Goal: Task Accomplishment & Management: Manage account settings

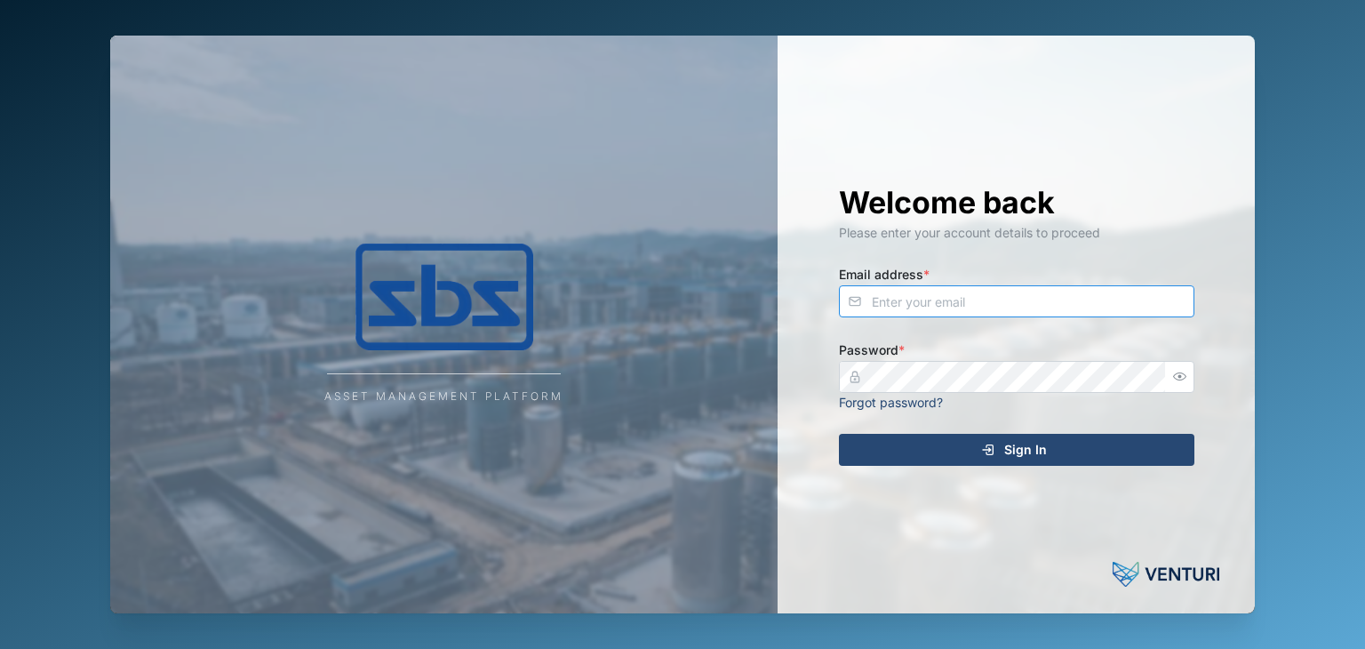
type input "[EMAIL_ADDRESS][DOMAIN_NAME]"
click at [1024, 449] on span "Sign In" at bounding box center [1025, 450] width 43 height 30
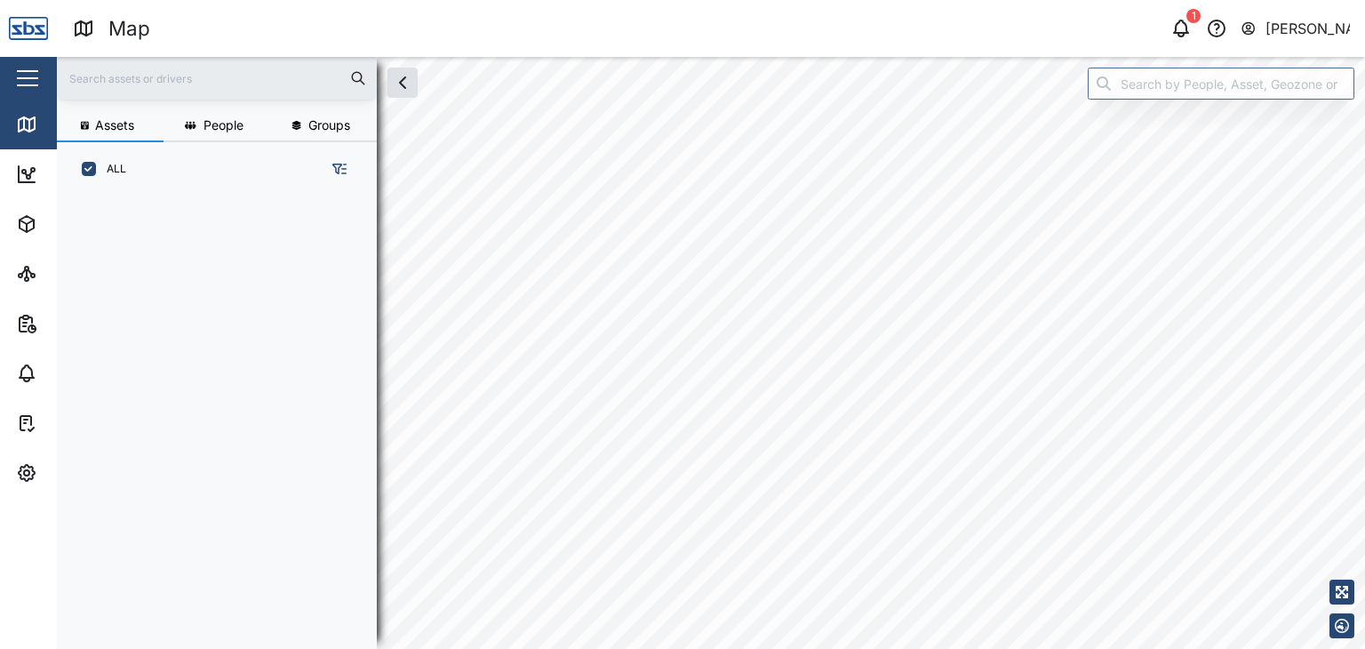
scroll to position [430, 277]
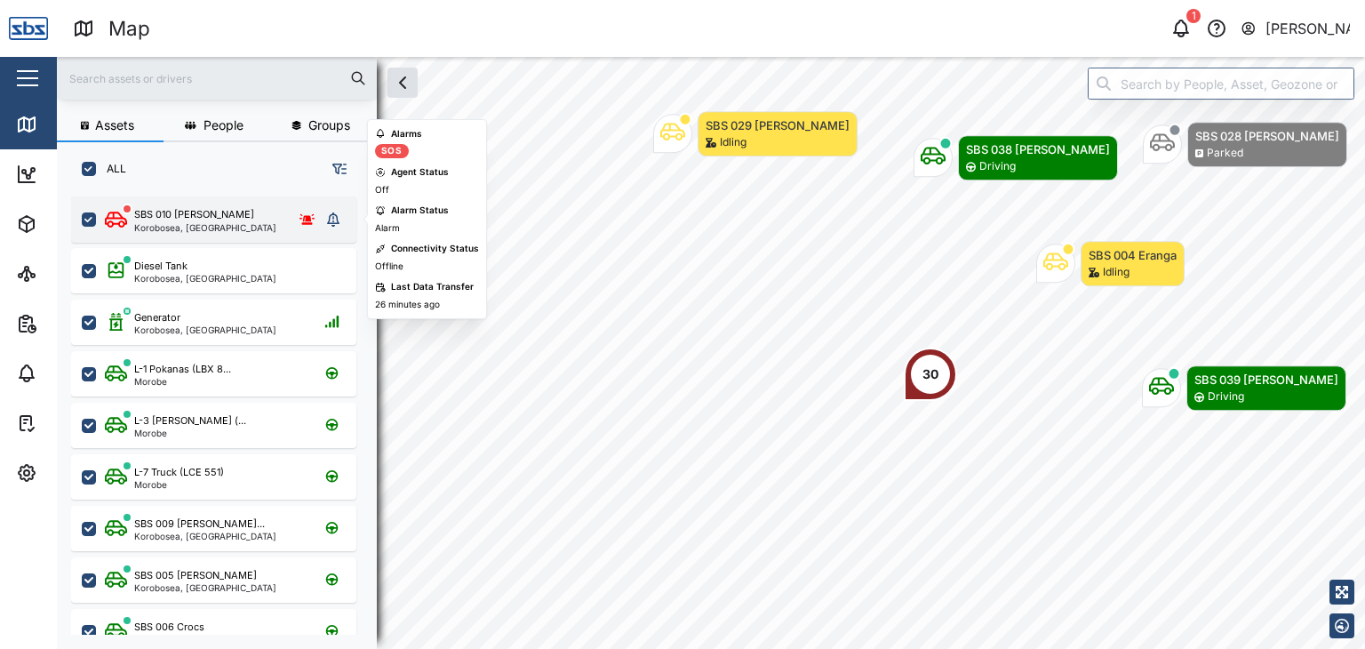
click at [177, 227] on div "Korobosea, [GEOGRAPHIC_DATA]" at bounding box center [205, 227] width 142 height 9
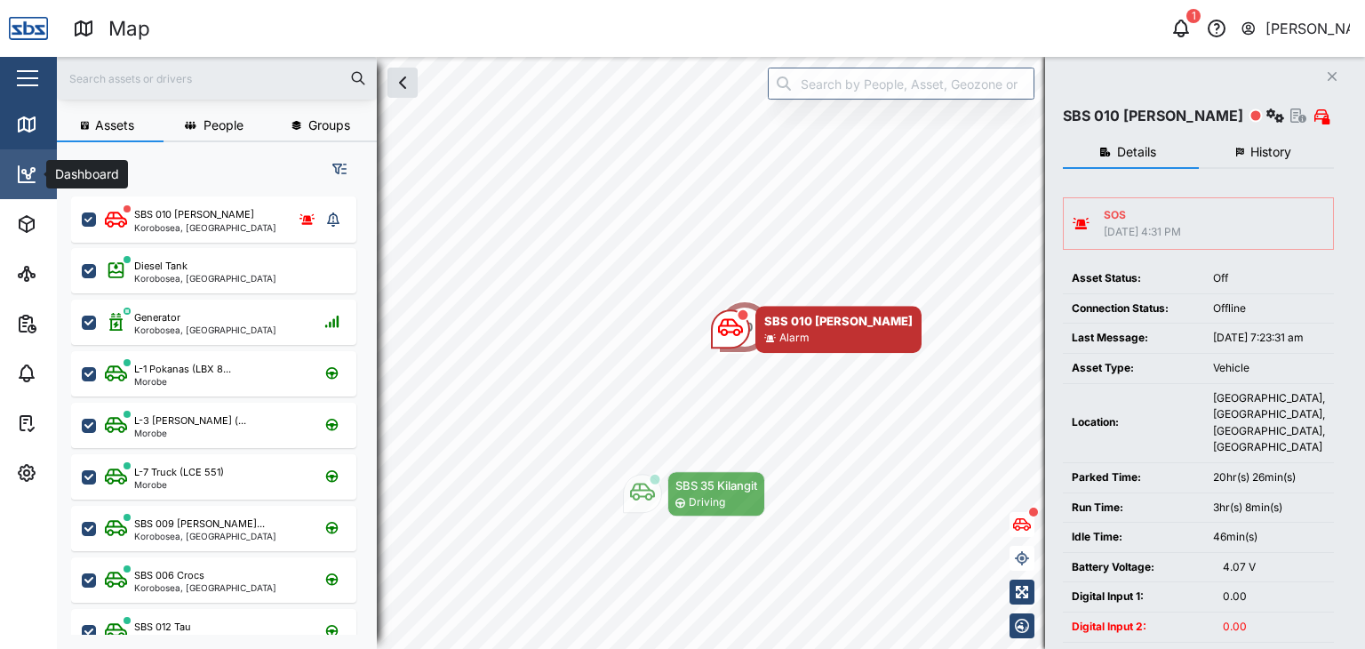
click at [23, 172] on icon at bounding box center [26, 174] width 21 height 21
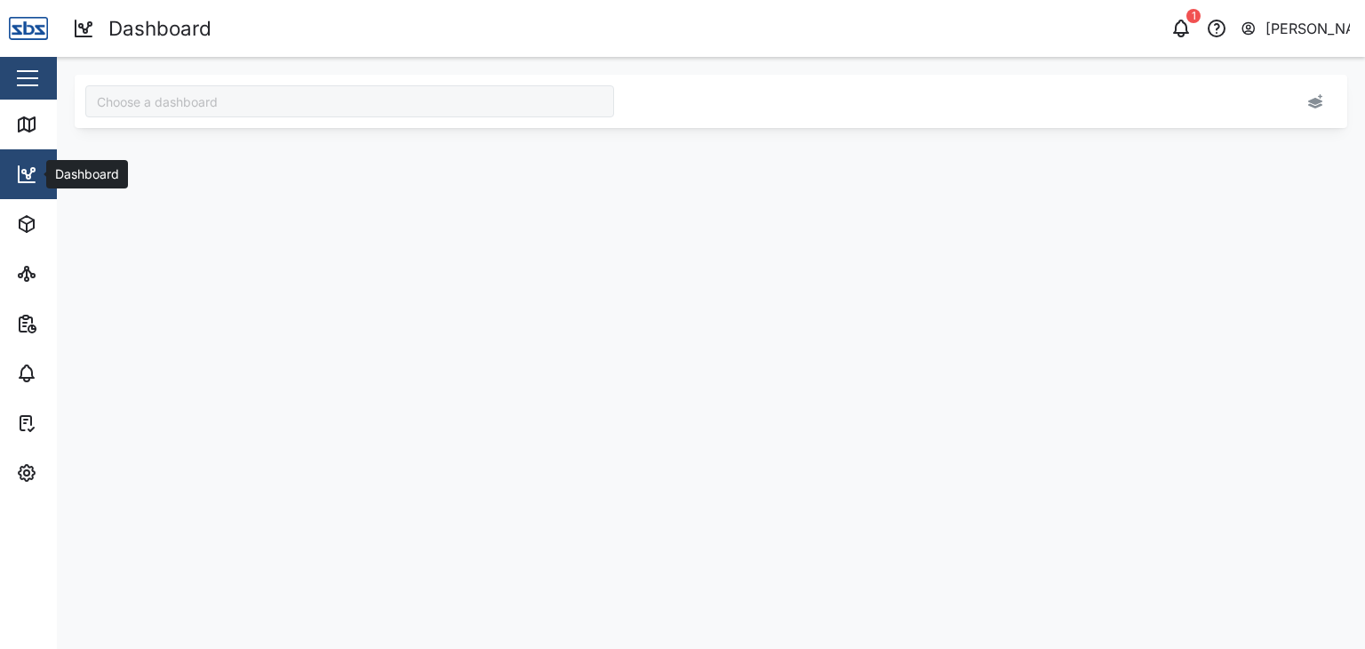
type input "Odometer Update"
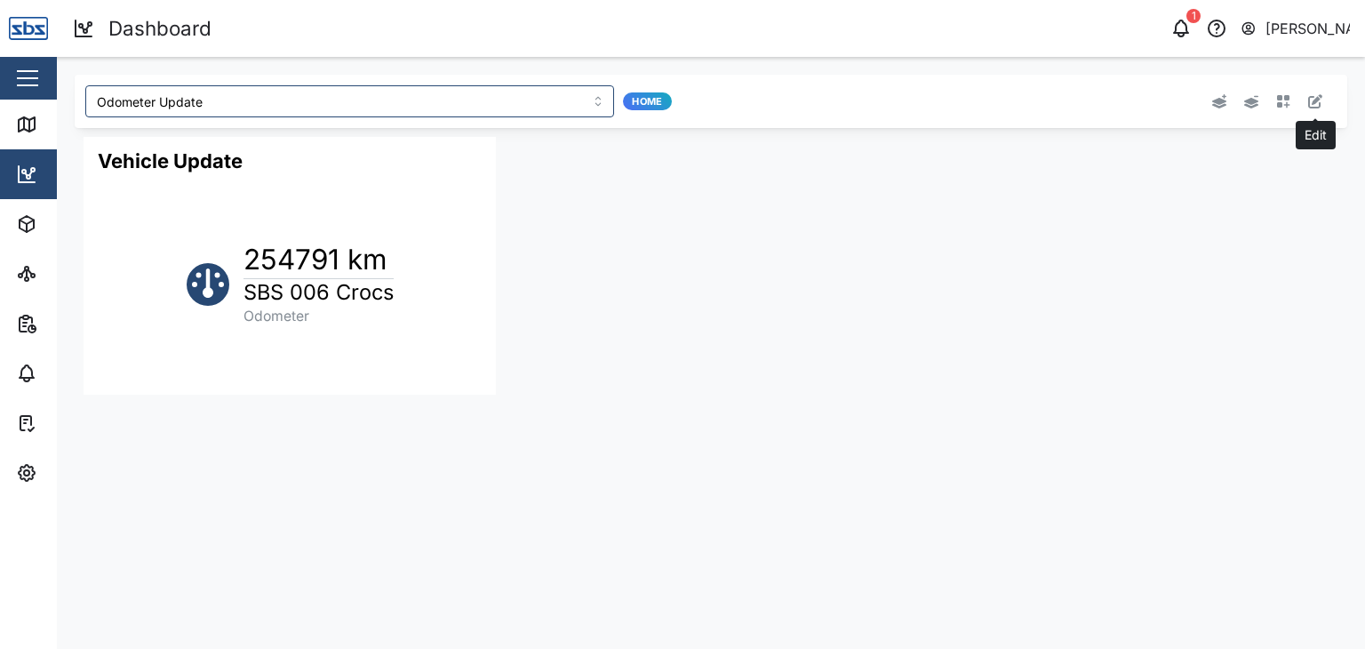
click at [1310, 103] on icon "button" at bounding box center [1315, 101] width 14 height 14
click at [453, 151] on button "button" at bounding box center [458, 149] width 25 height 25
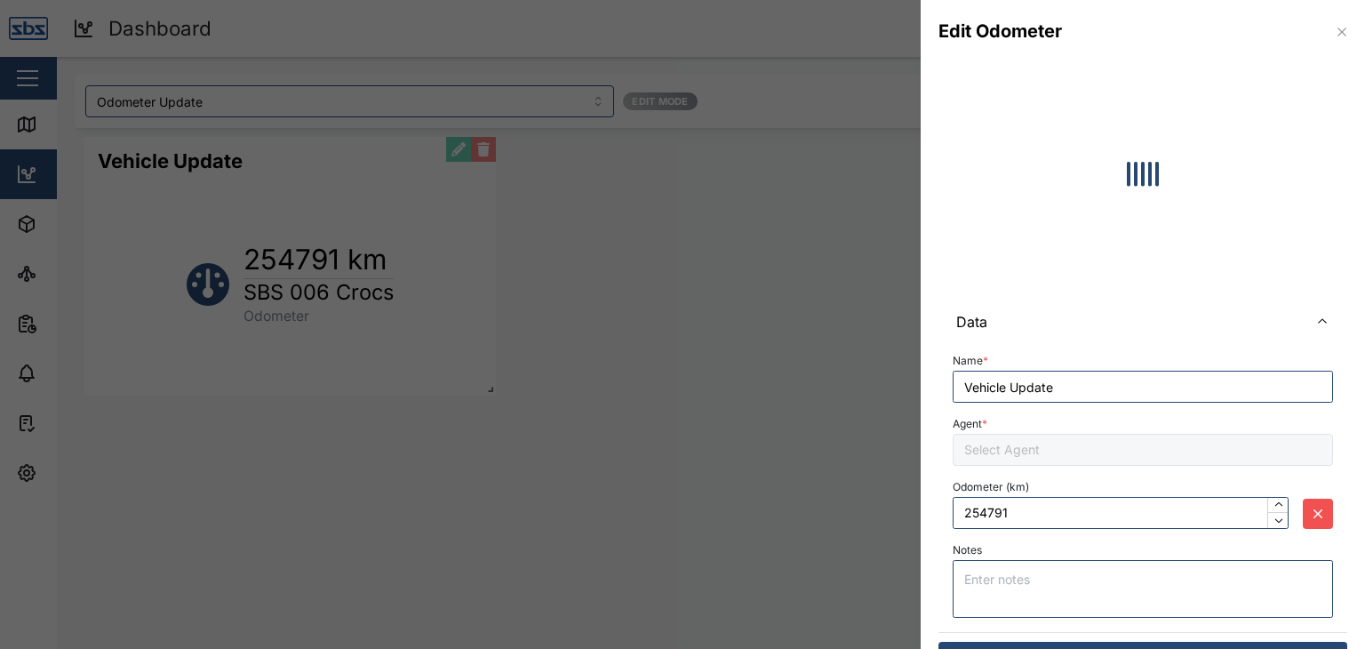
type input "255218"
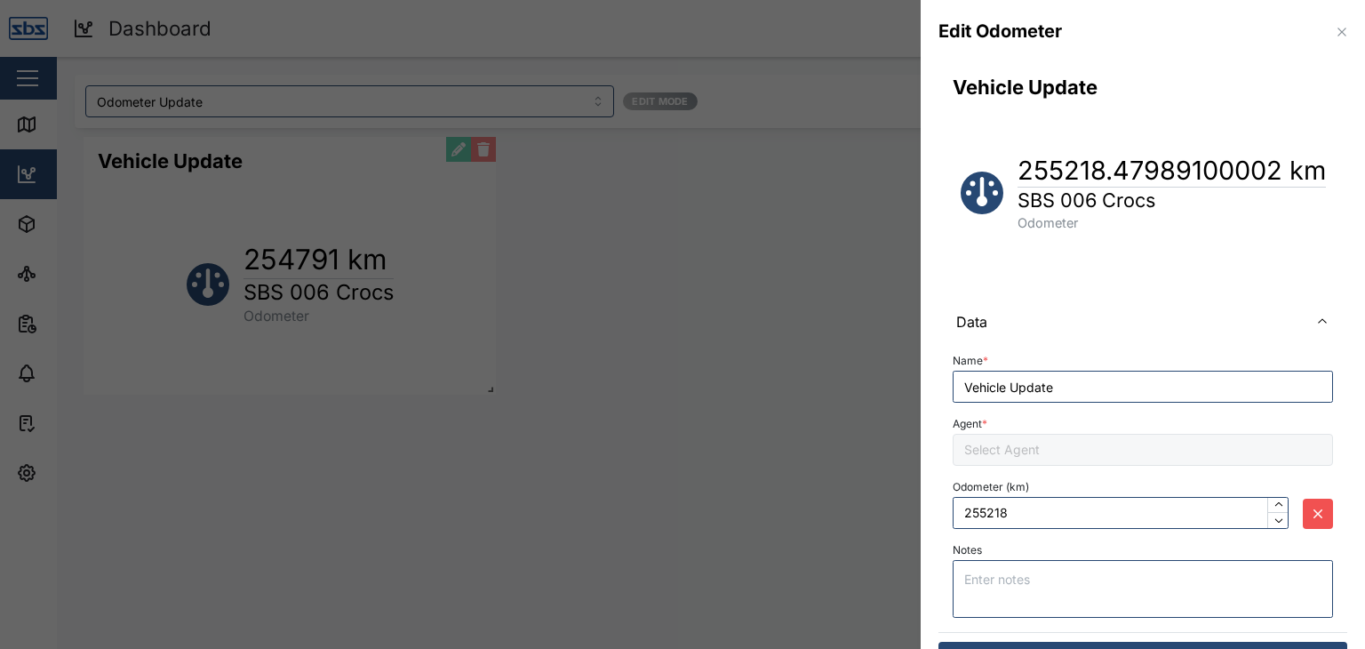
type input "SBS 006 Crocs"
drag, startPoint x: 1012, startPoint y: 513, endPoint x: 960, endPoint y: 513, distance: 52.4
click at [960, 513] on input "255218" at bounding box center [1121, 513] width 336 height 32
click at [1013, 510] on input "255218" at bounding box center [1121, 513] width 336 height 32
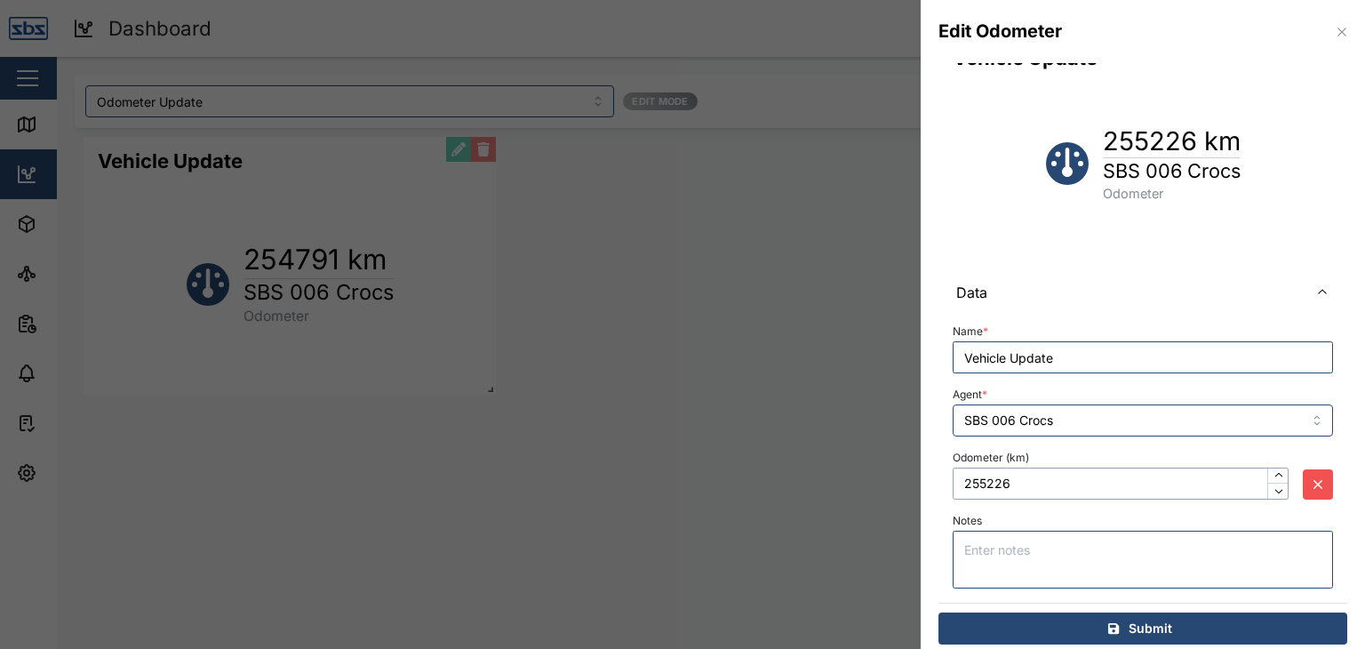
scroll to position [43, 0]
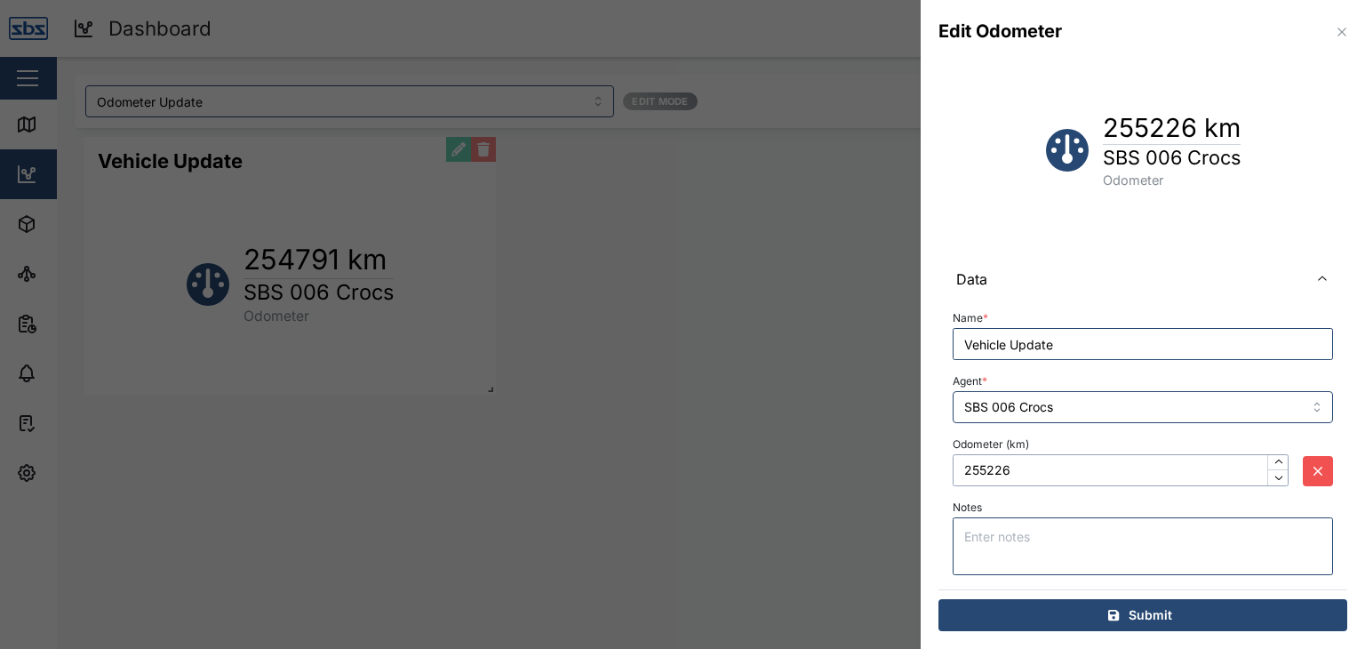
type input "255226"
click at [1147, 612] on span "Submit" at bounding box center [1151, 615] width 44 height 30
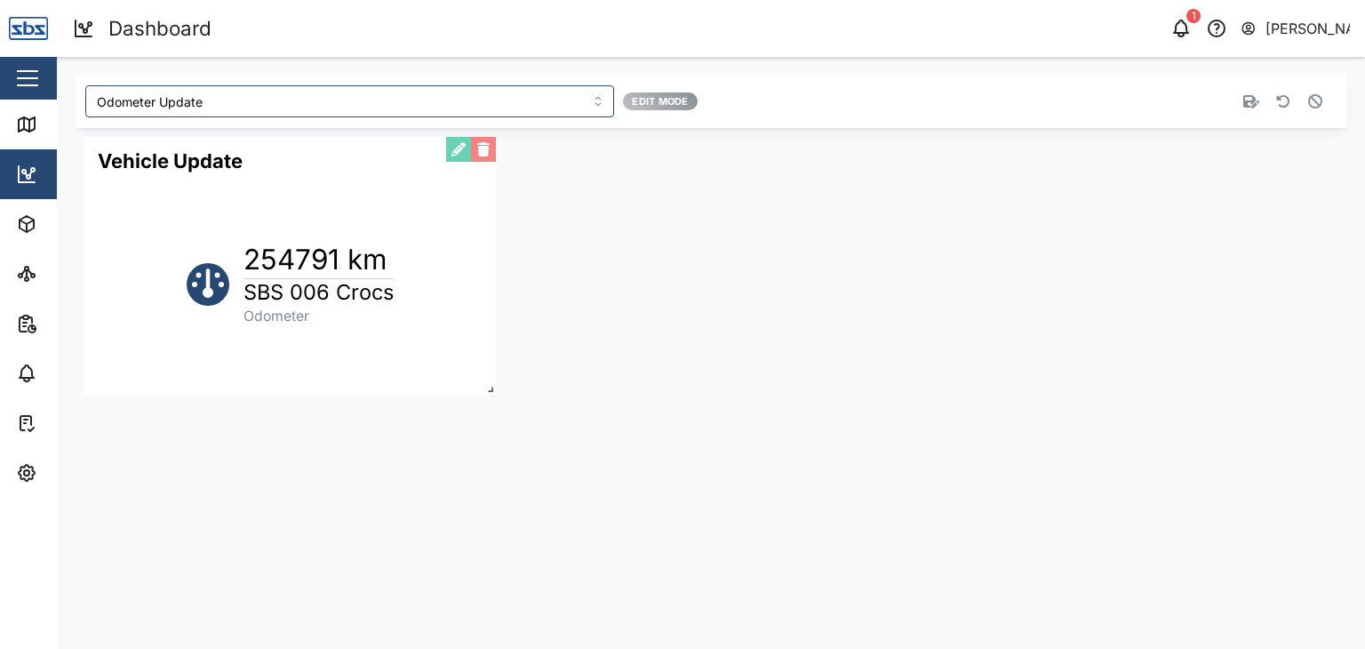
scroll to position [0, 0]
click at [453, 153] on button "button" at bounding box center [458, 149] width 25 height 25
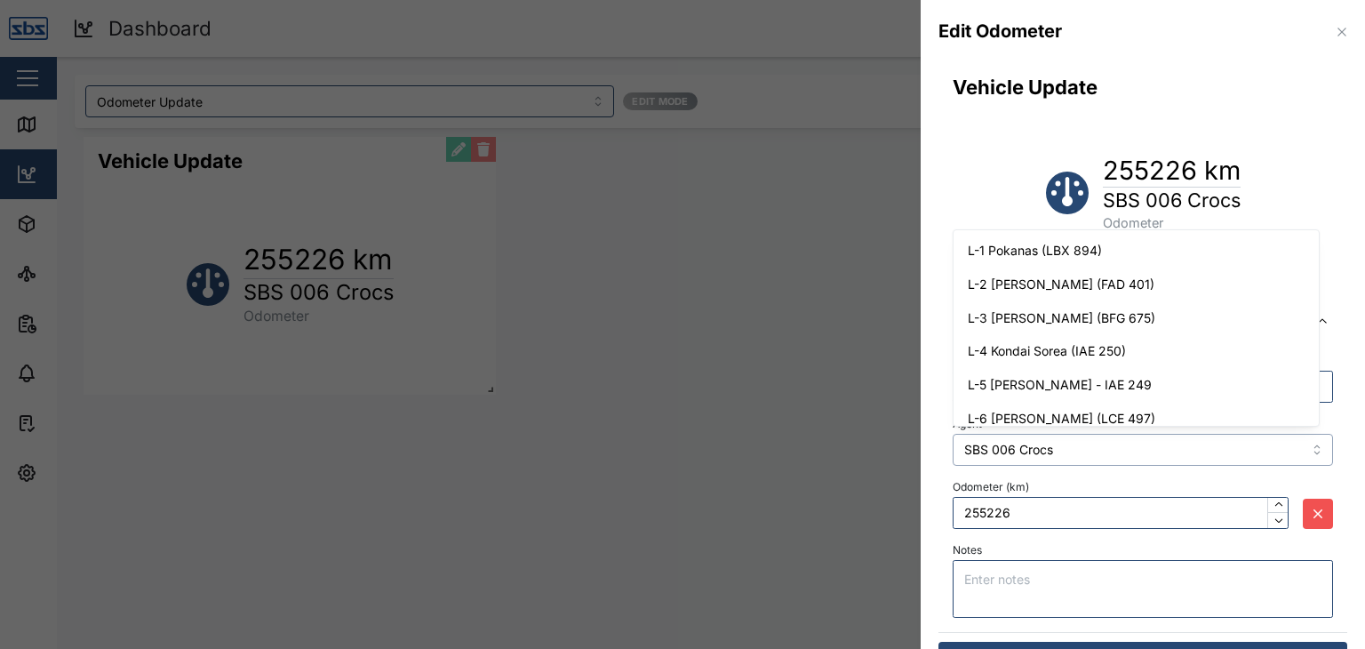
click at [1304, 449] on input "SBS 006 Crocs" at bounding box center [1143, 450] width 380 height 32
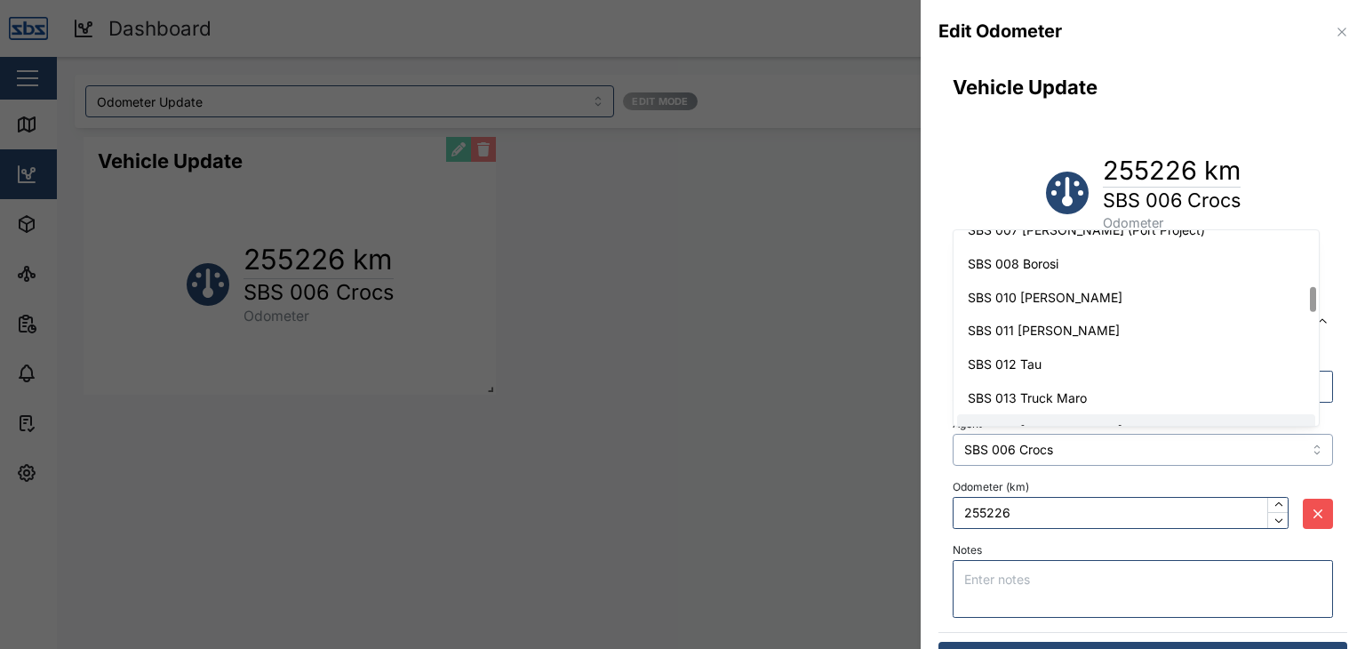
scroll to position [426, 0]
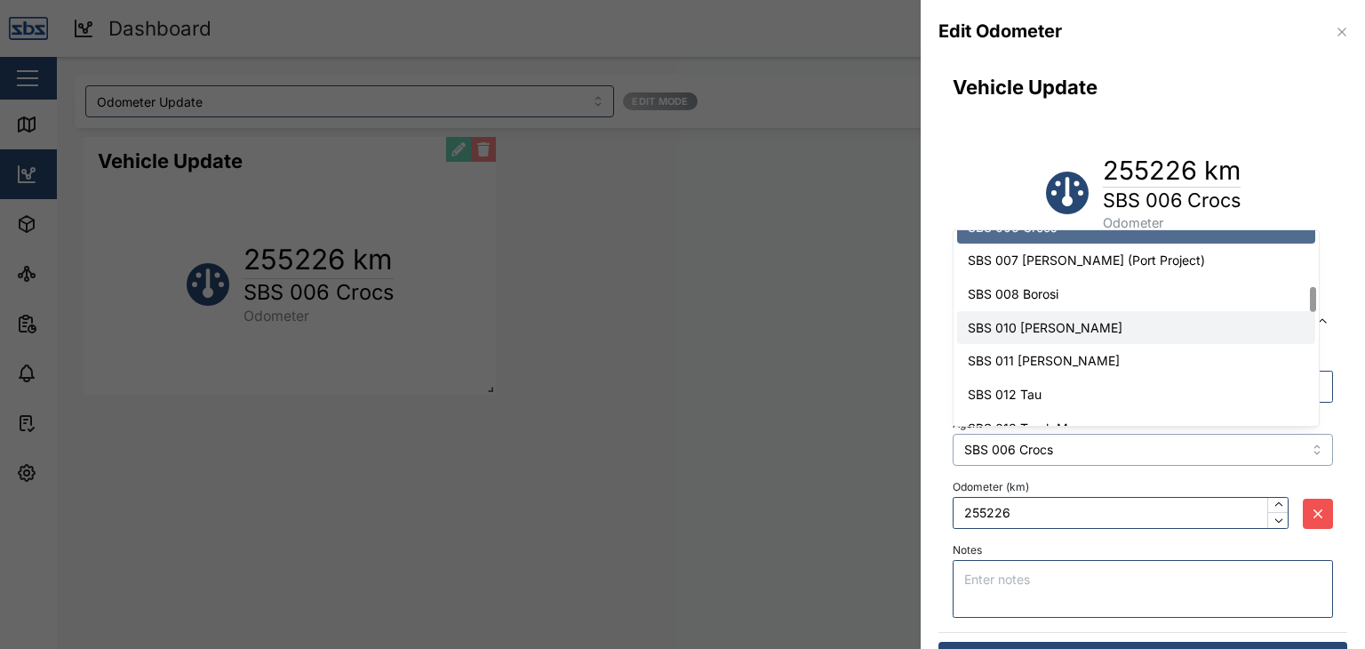
type input "SBS 010 [PERSON_NAME]"
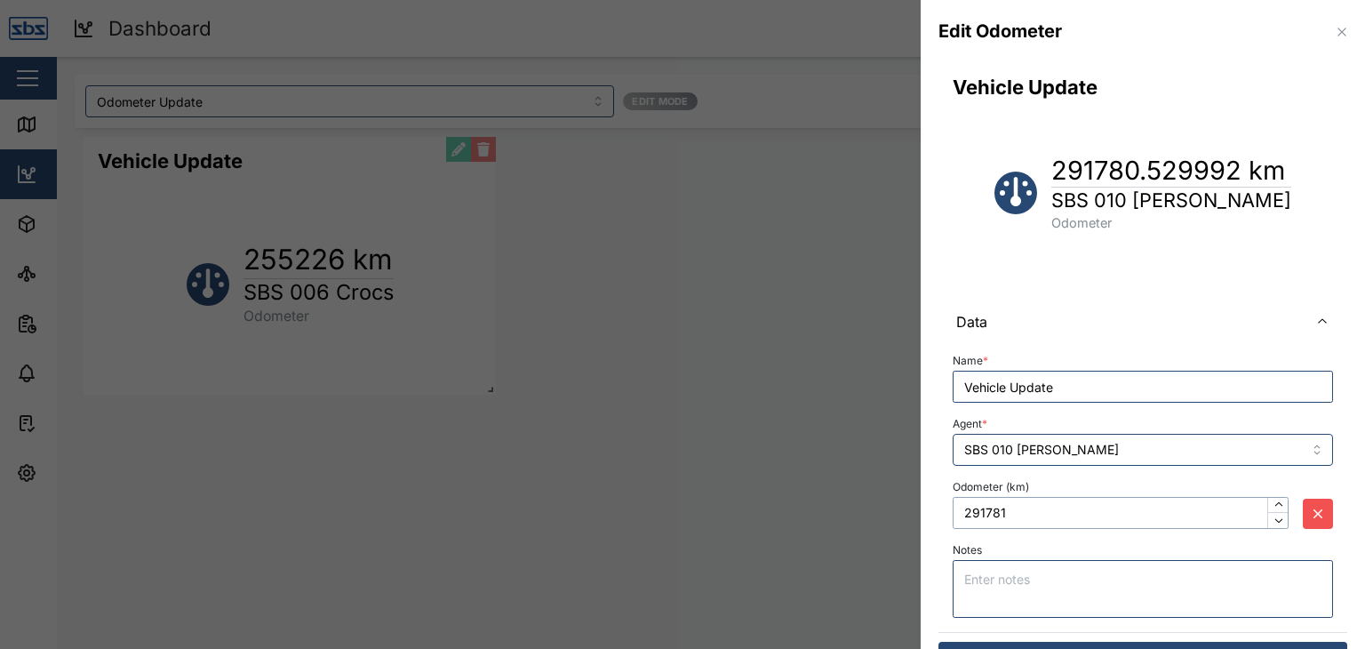
click at [1055, 510] on input "291781" at bounding box center [1121, 513] width 336 height 32
drag, startPoint x: 1006, startPoint y: 516, endPoint x: 961, endPoint y: 520, distance: 45.5
click at [961, 520] on input "291781" at bounding box center [1121, 513] width 336 height 32
drag, startPoint x: 1025, startPoint y: 506, endPoint x: 942, endPoint y: 505, distance: 82.7
click at [942, 505] on div "Name * Vehicle Update Agent * SBS 010 [PERSON_NAME] Odometer (km) 291410 Notes" at bounding box center [1143, 488] width 409 height 288
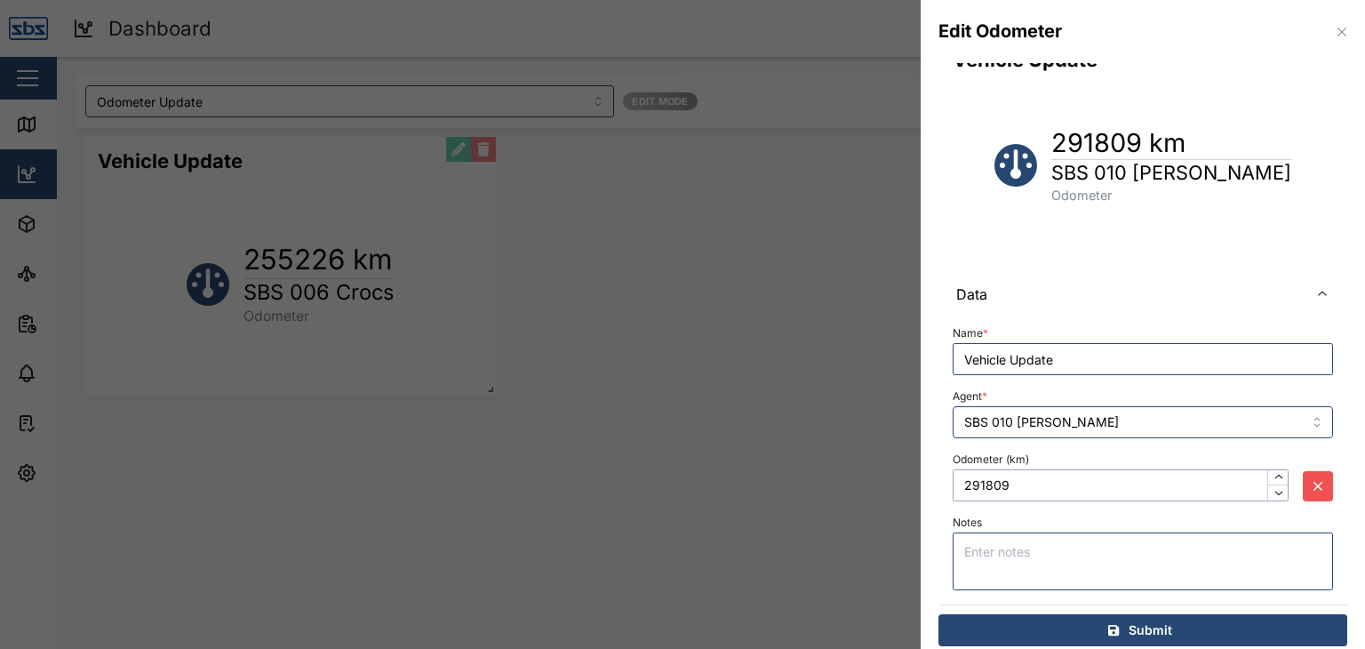
scroll to position [43, 0]
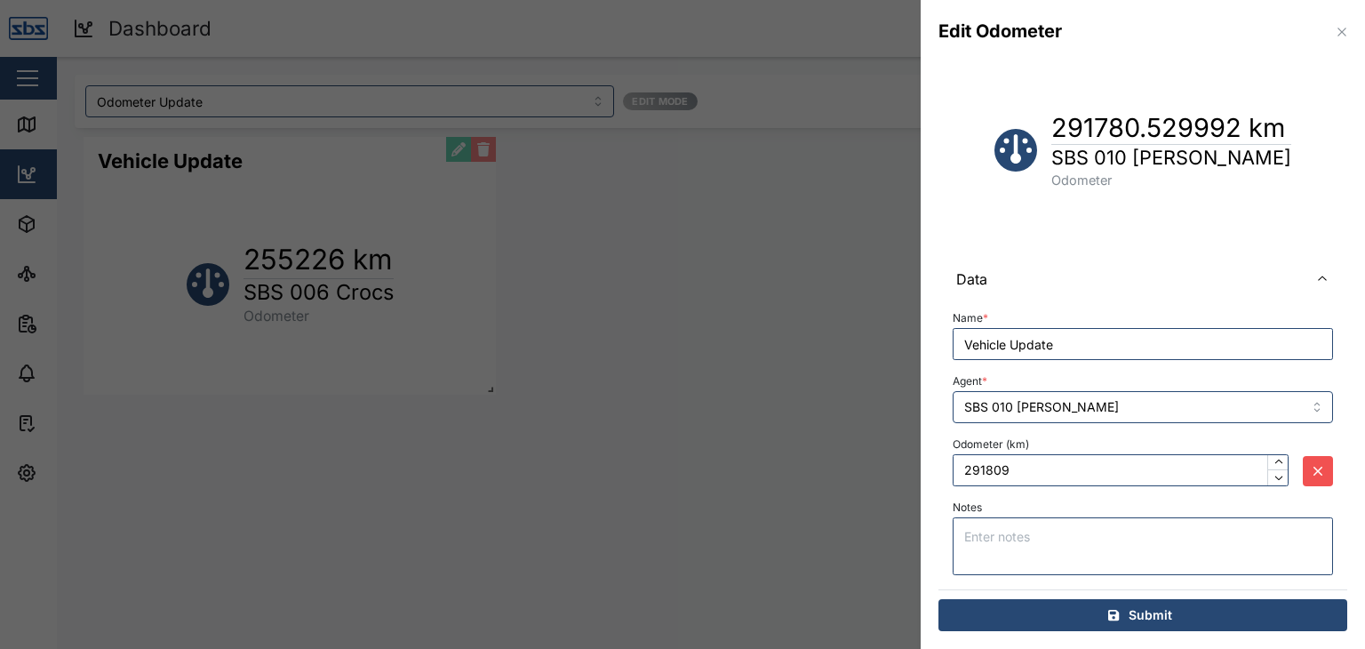
type input "291781"
click at [1129, 618] on span "Submit" at bounding box center [1151, 615] width 44 height 30
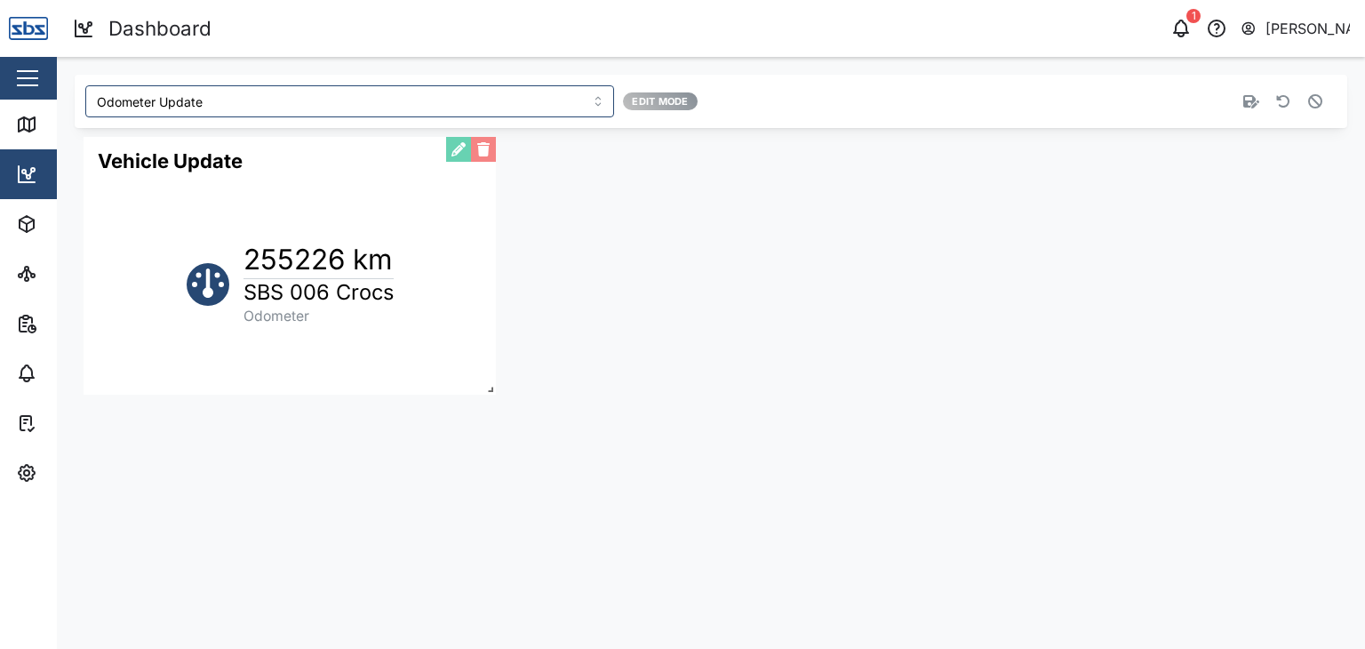
scroll to position [0, 0]
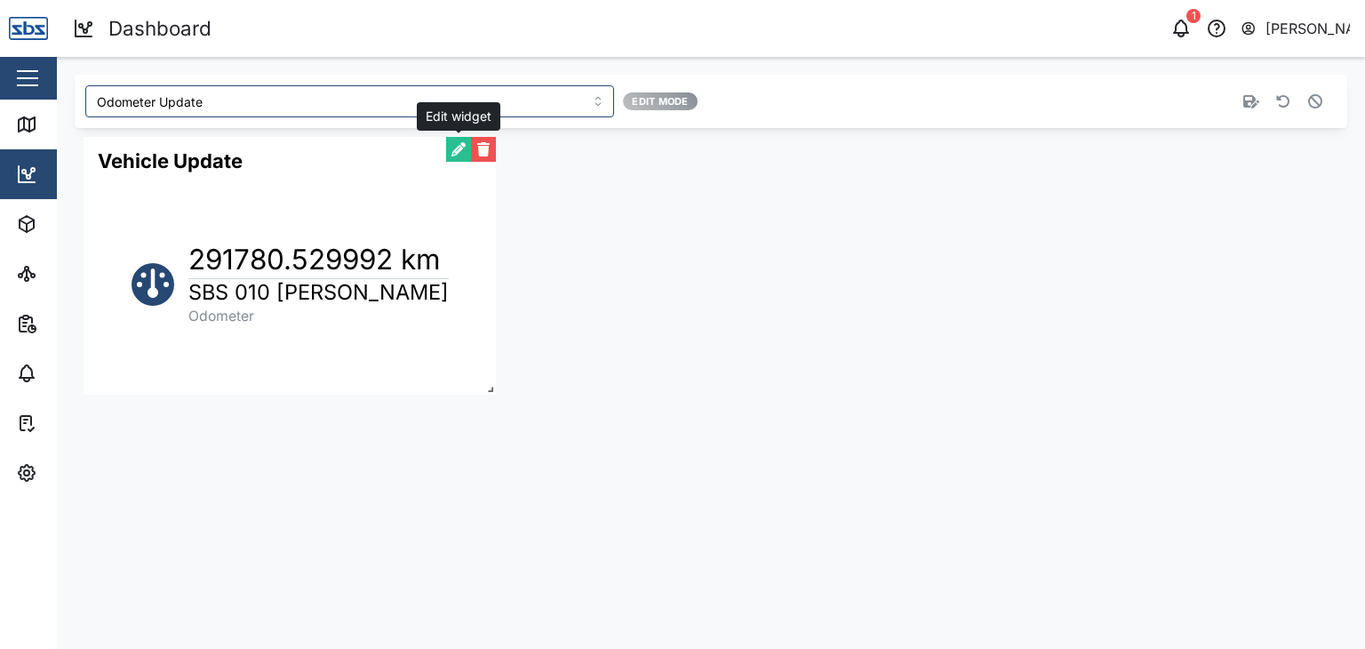
click at [463, 161] on button "button" at bounding box center [458, 149] width 25 height 25
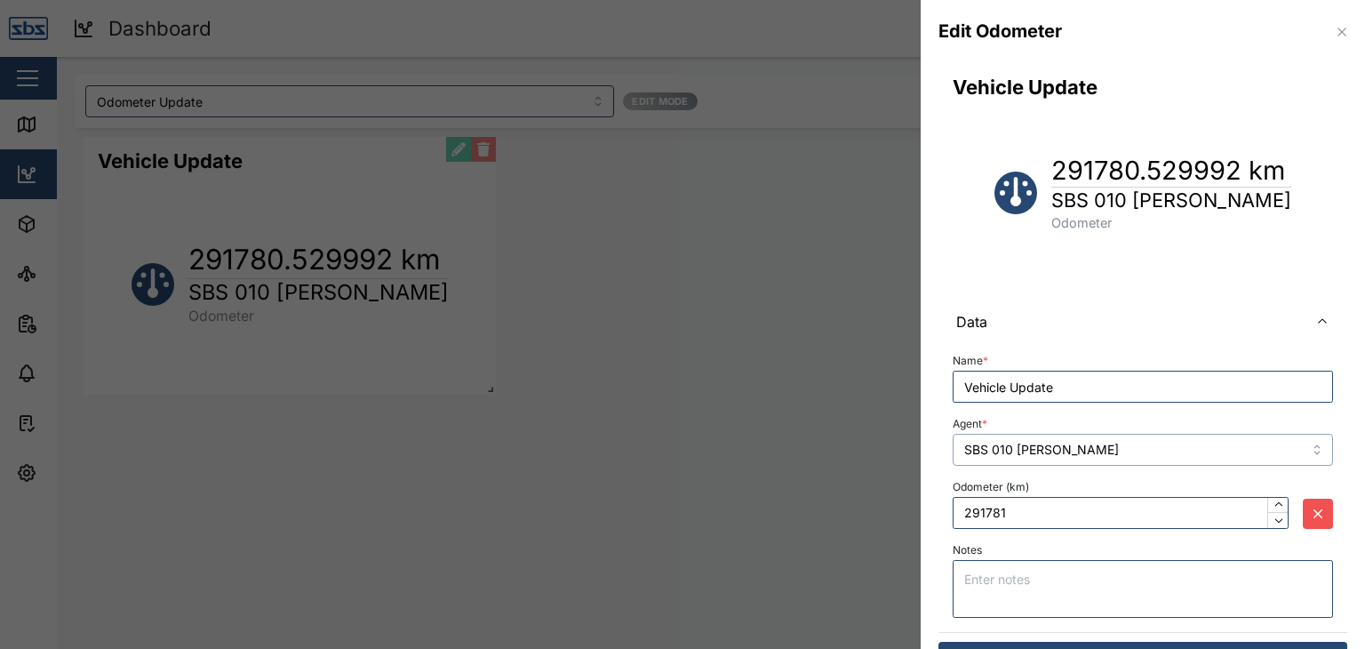
click at [1305, 445] on input "SBS 010 [PERSON_NAME]" at bounding box center [1143, 450] width 380 height 32
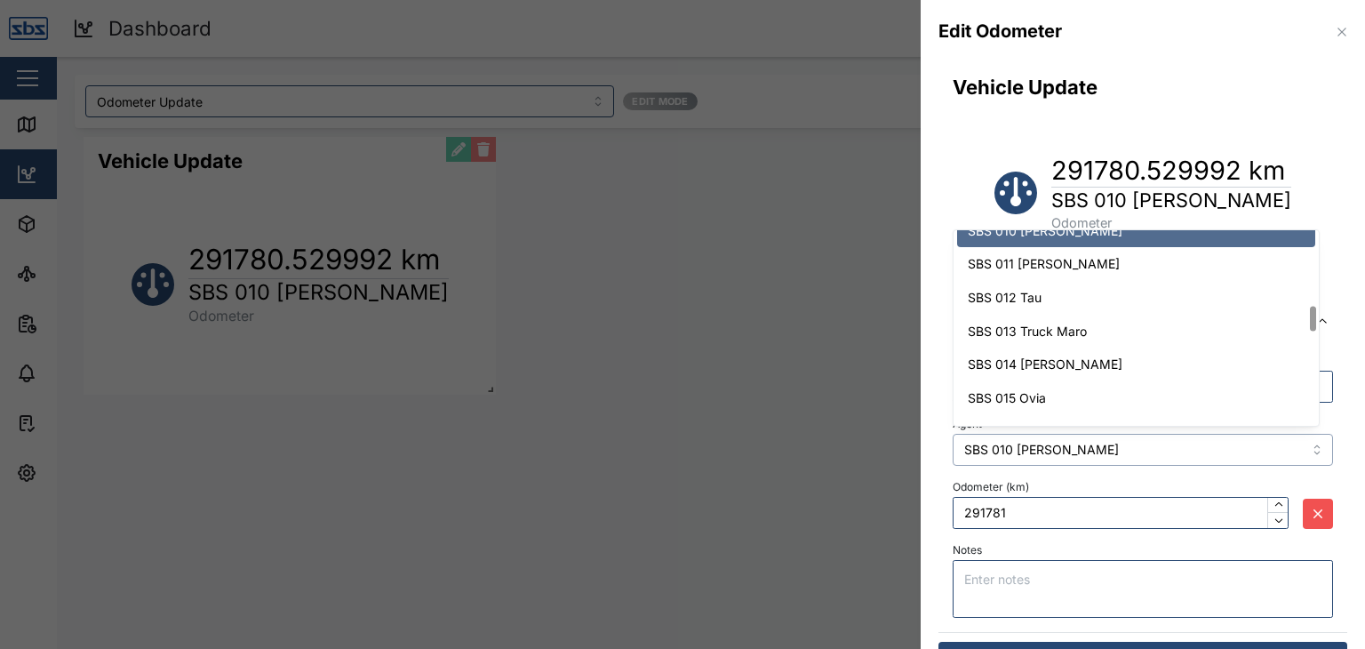
scroll to position [615, 0]
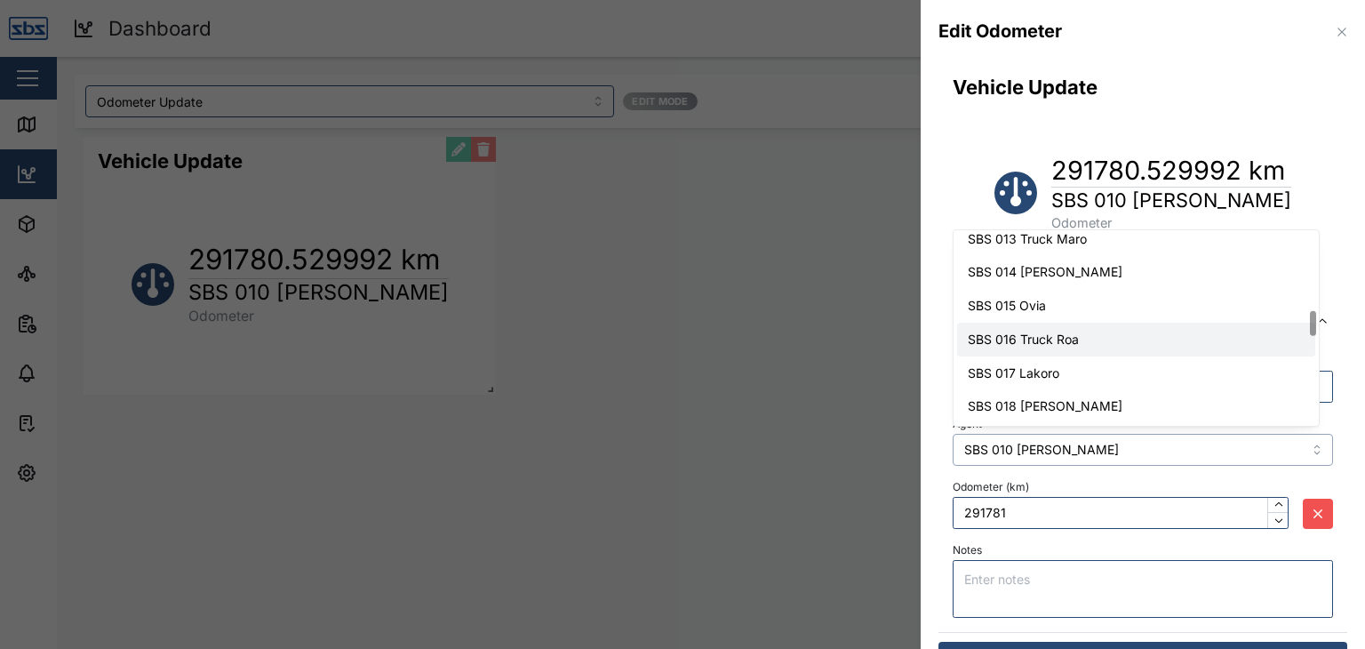
type input "SBS 016 Truck Roa"
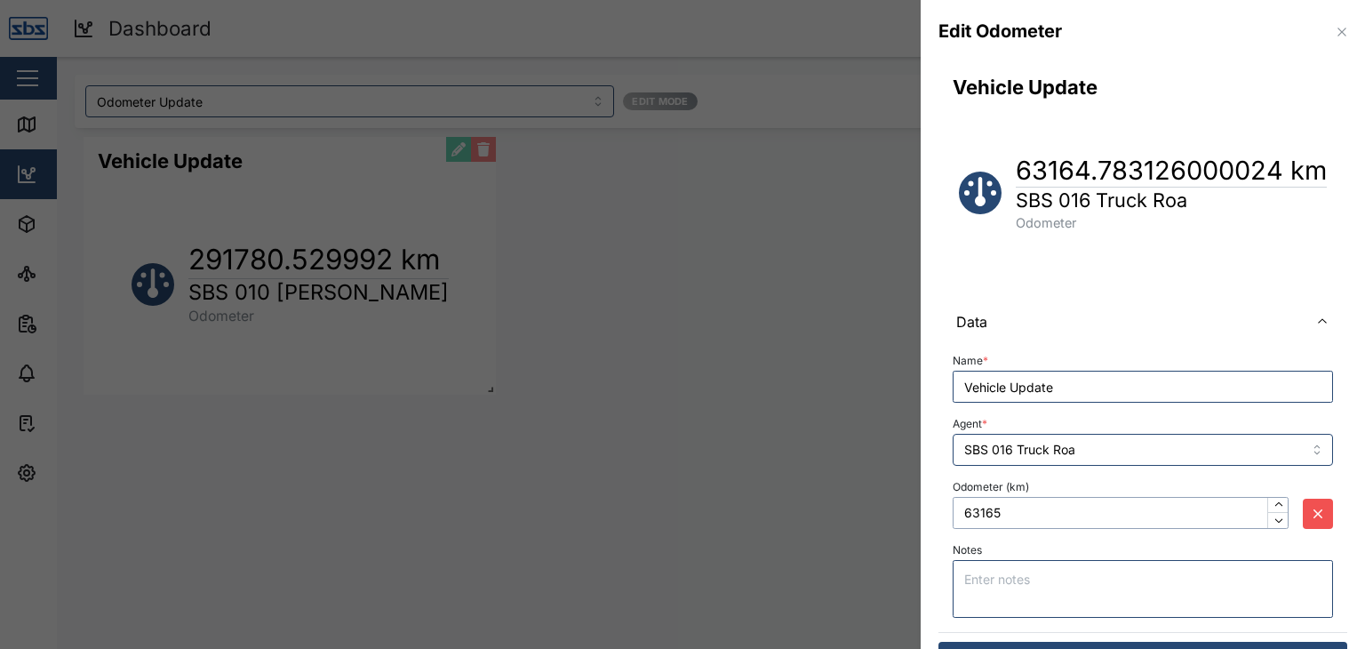
drag, startPoint x: 1006, startPoint y: 510, endPoint x: 954, endPoint y: 510, distance: 52.4
click at [954, 510] on input "63165" at bounding box center [1121, 513] width 336 height 32
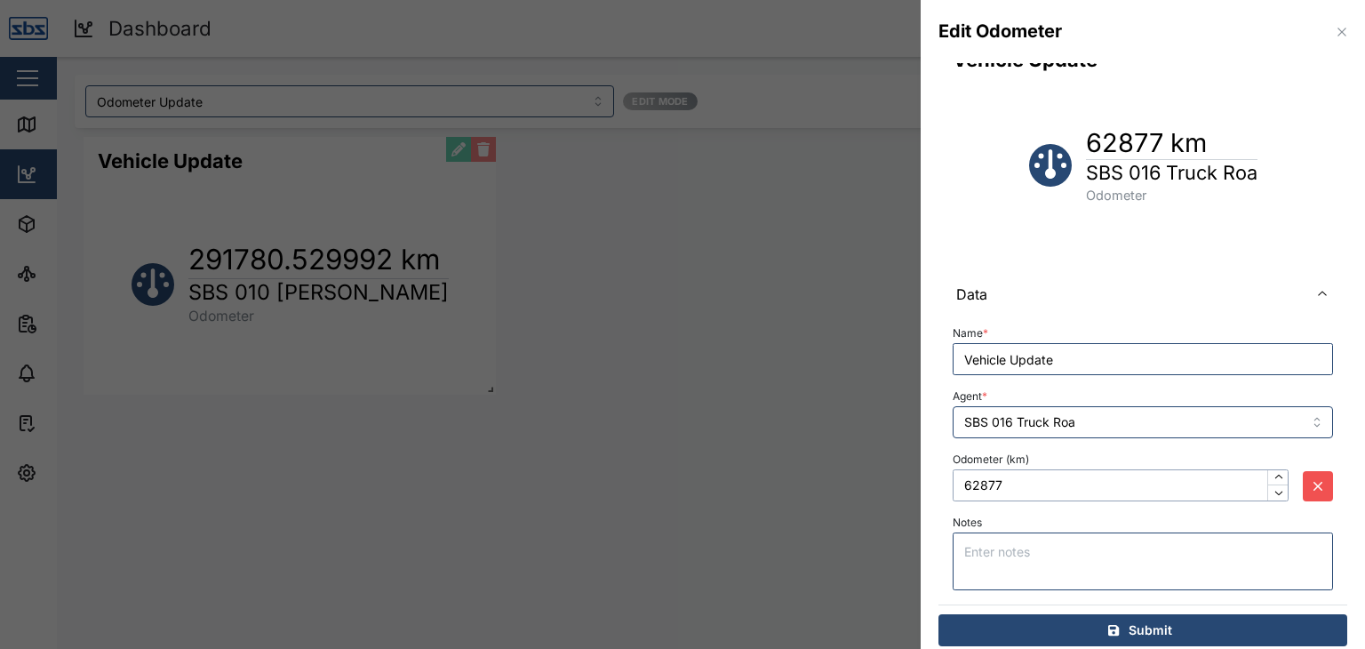
scroll to position [43, 0]
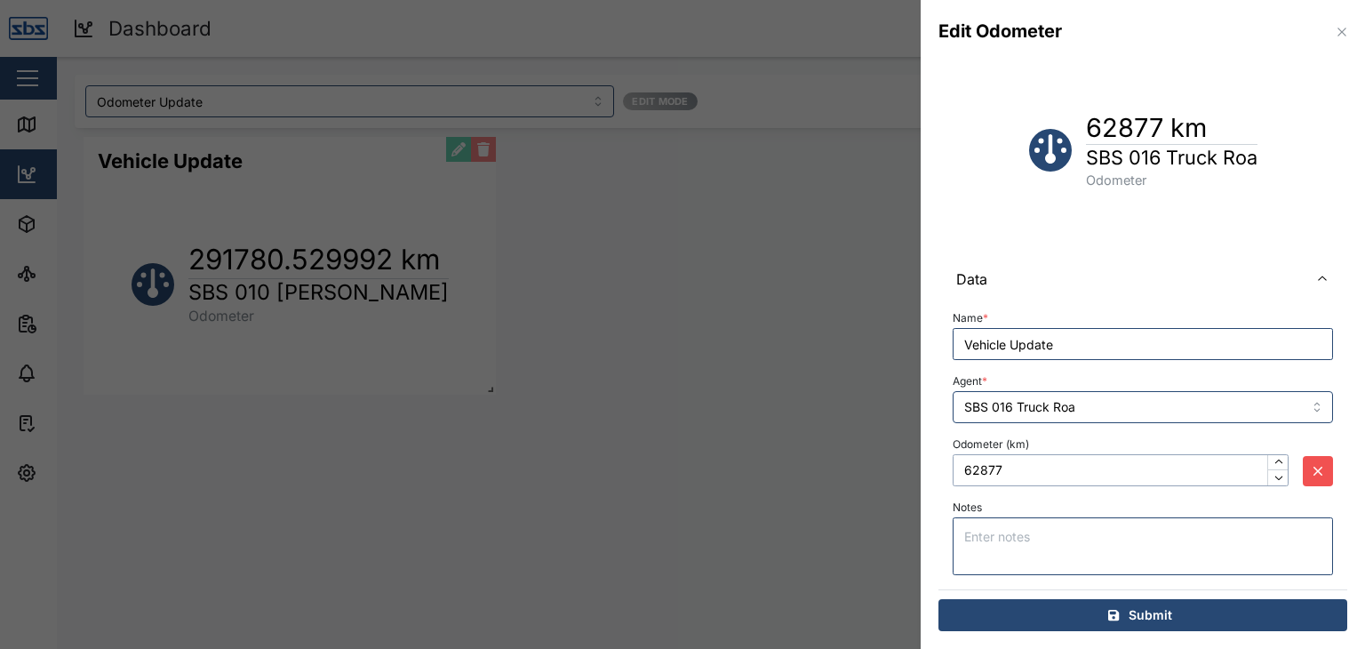
type input "62877"
click at [1146, 612] on span "Submit" at bounding box center [1151, 615] width 44 height 30
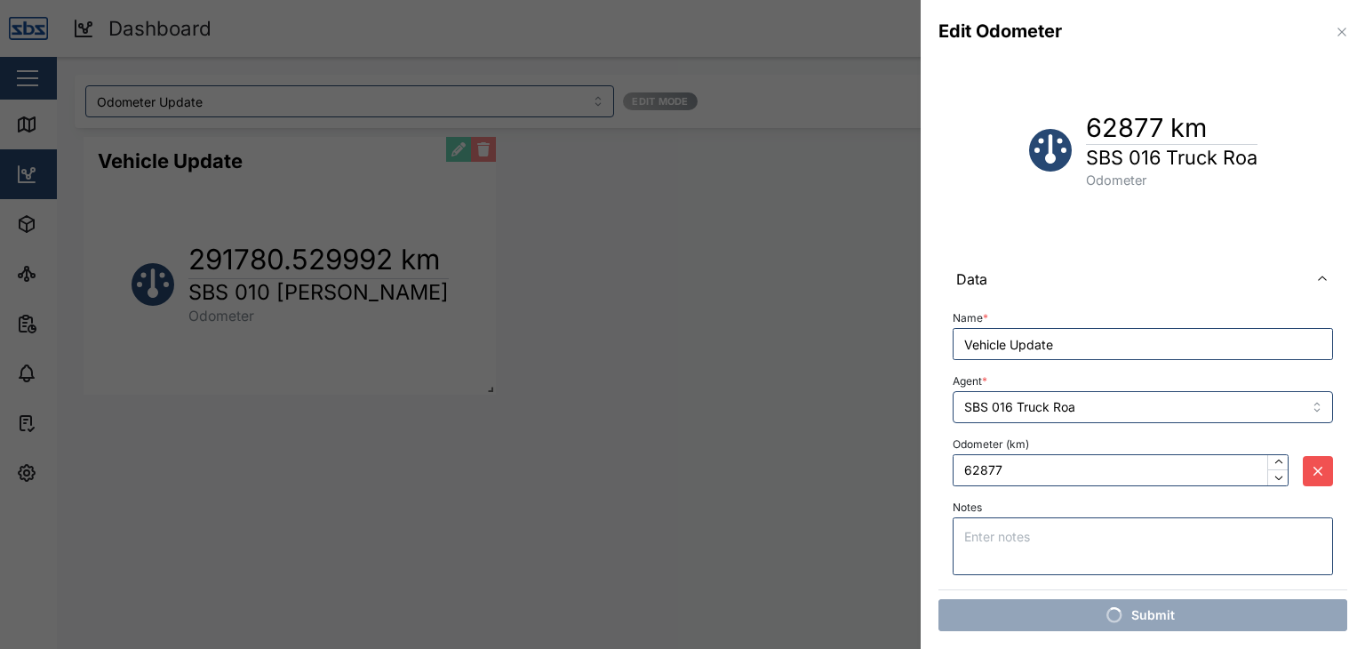
scroll to position [0, 0]
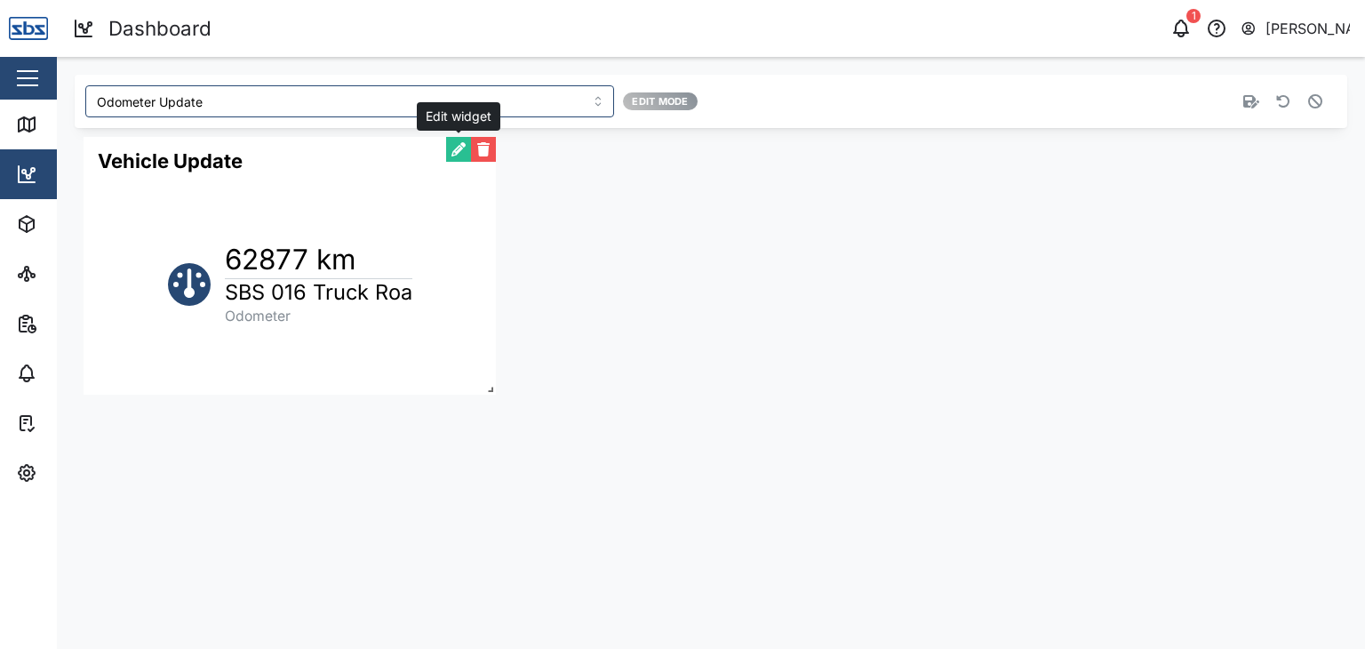
click at [452, 153] on button "button" at bounding box center [458, 149] width 25 height 25
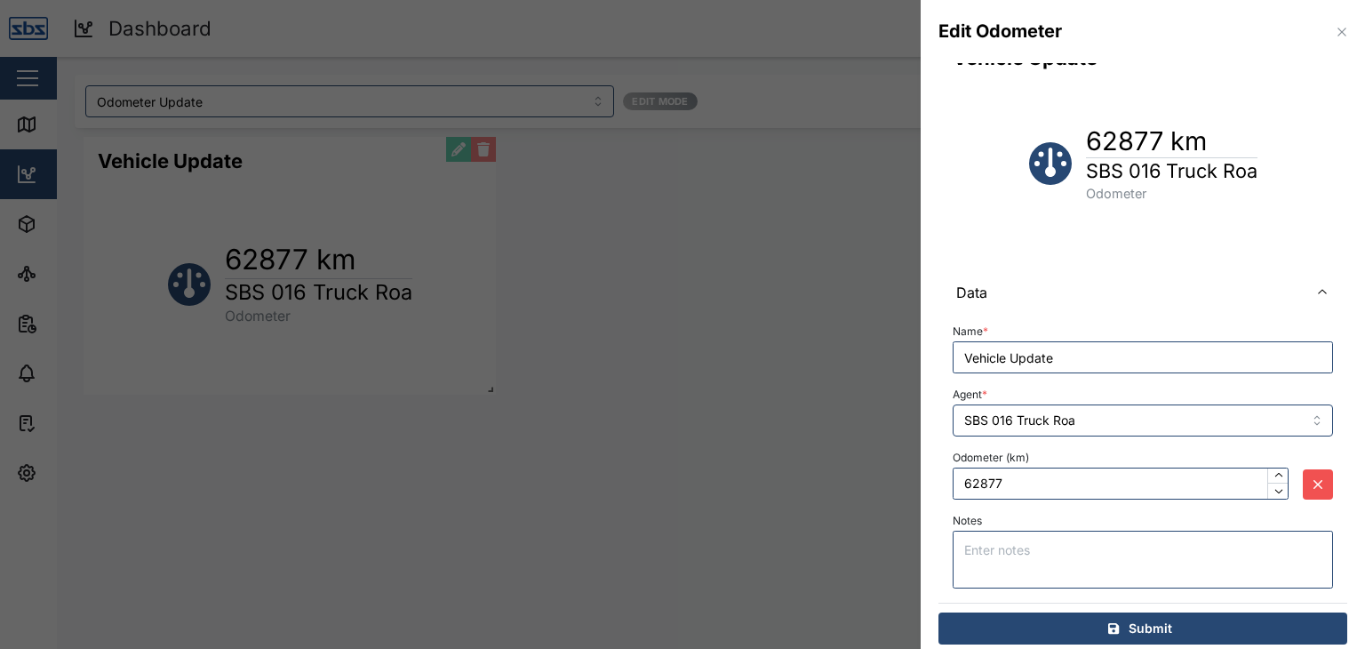
scroll to position [43, 0]
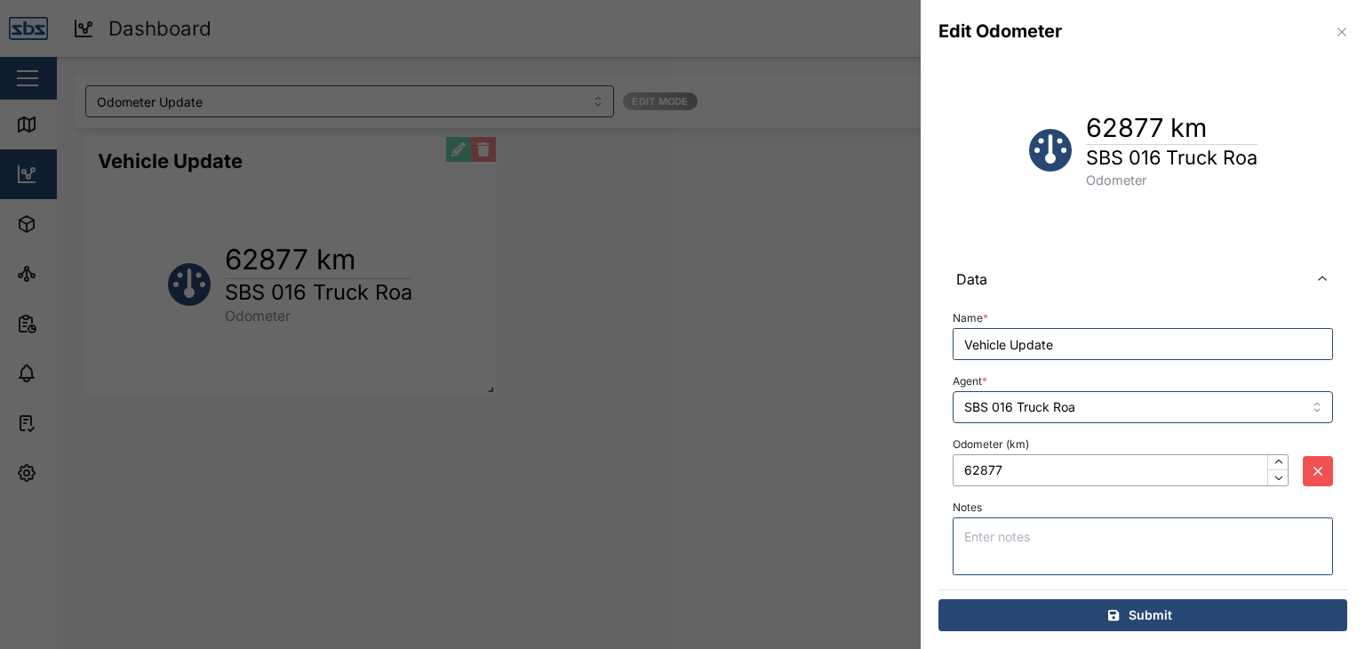
click at [1027, 458] on input "62877" at bounding box center [1121, 470] width 336 height 32
drag, startPoint x: 1011, startPoint y: 463, endPoint x: 958, endPoint y: 467, distance: 53.4
click at [958, 467] on input "62877" at bounding box center [1121, 470] width 336 height 32
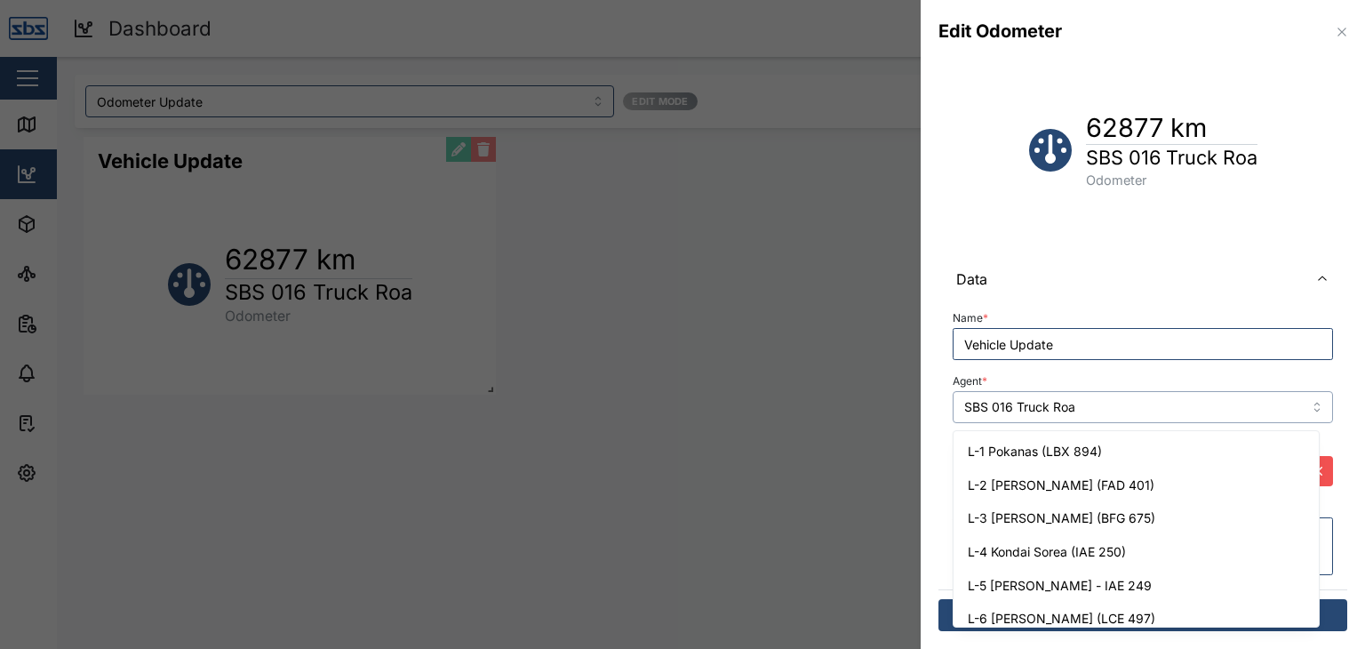
click at [1299, 406] on input "SBS 016 Truck Roa" at bounding box center [1143, 407] width 380 height 32
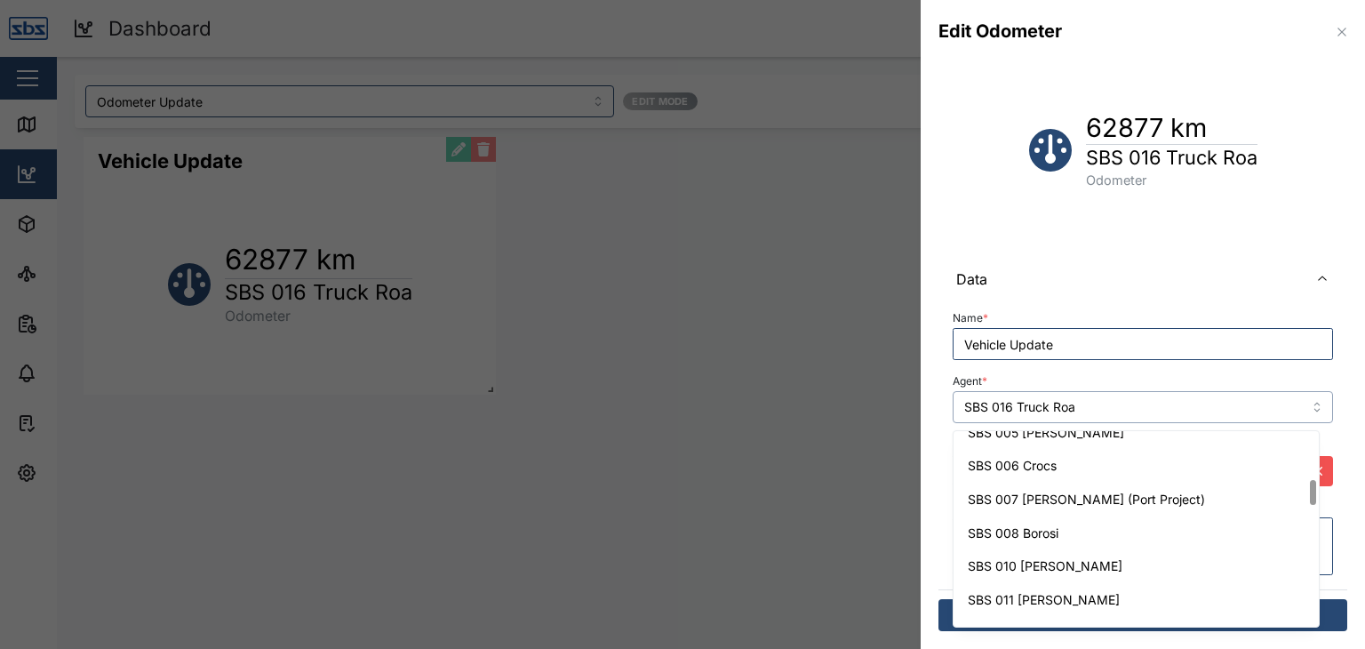
scroll to position [372, 0]
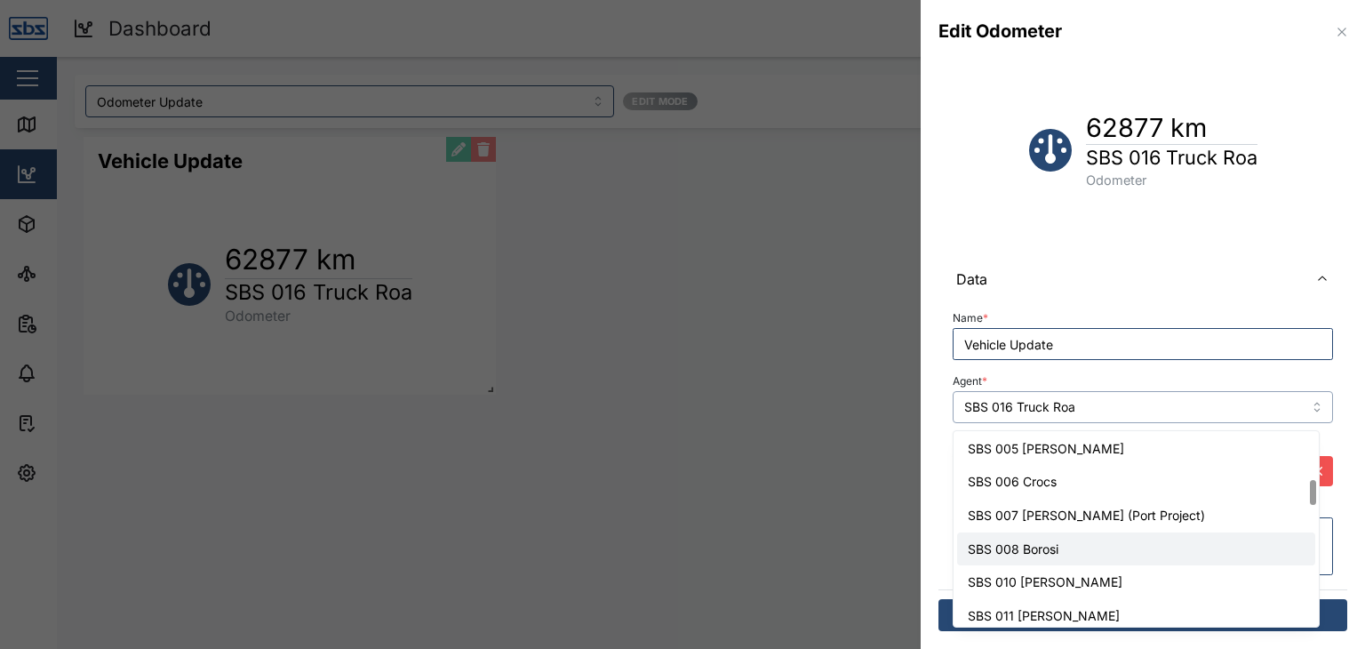
type input "SBS 008 Borosi"
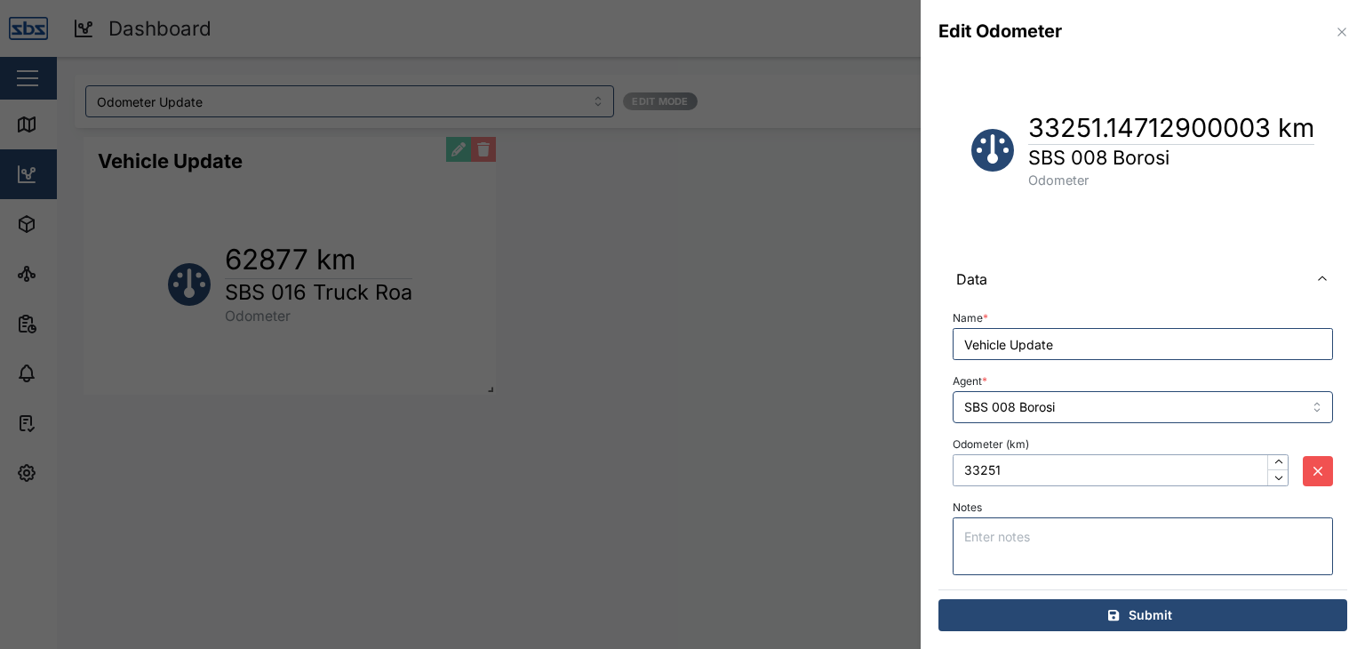
drag, startPoint x: 1018, startPoint y: 463, endPoint x: 961, endPoint y: 463, distance: 56.9
click at [961, 463] on input "33251" at bounding box center [1121, 470] width 336 height 32
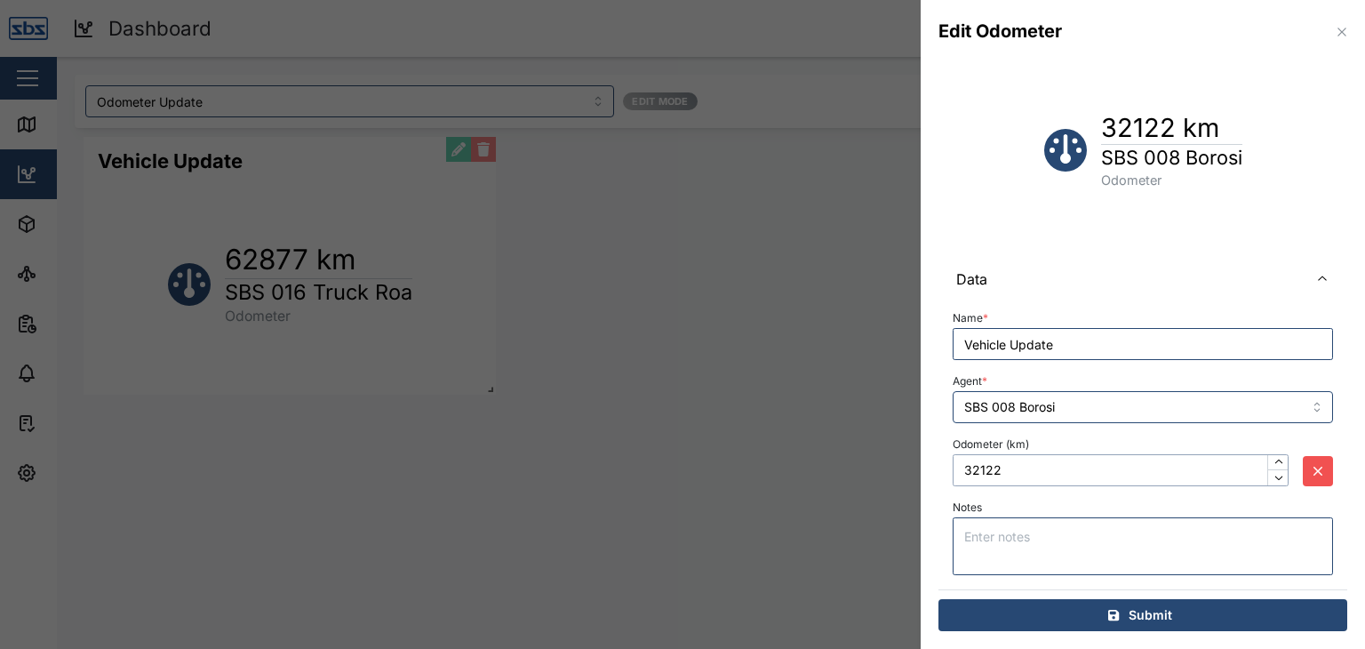
type input "32122"
click at [1166, 618] on div "Submit" at bounding box center [1140, 615] width 380 height 30
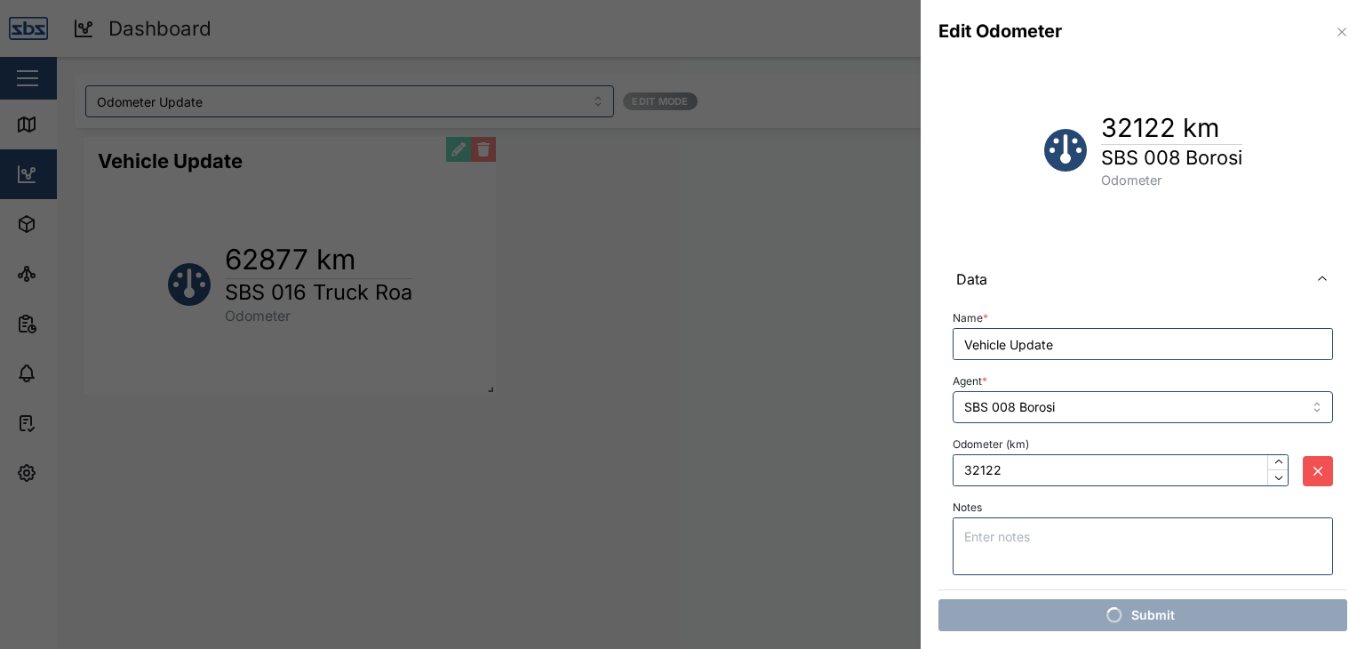
scroll to position [0, 0]
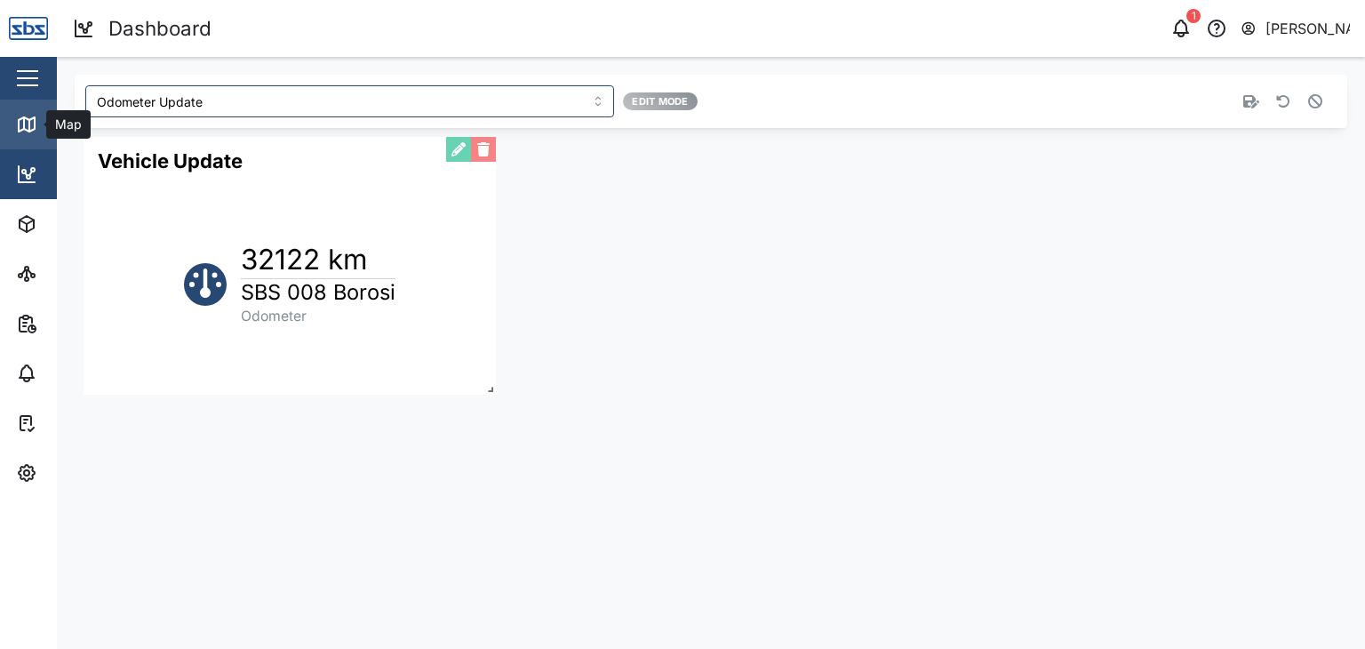
click at [18, 118] on icon at bounding box center [26, 124] width 21 height 21
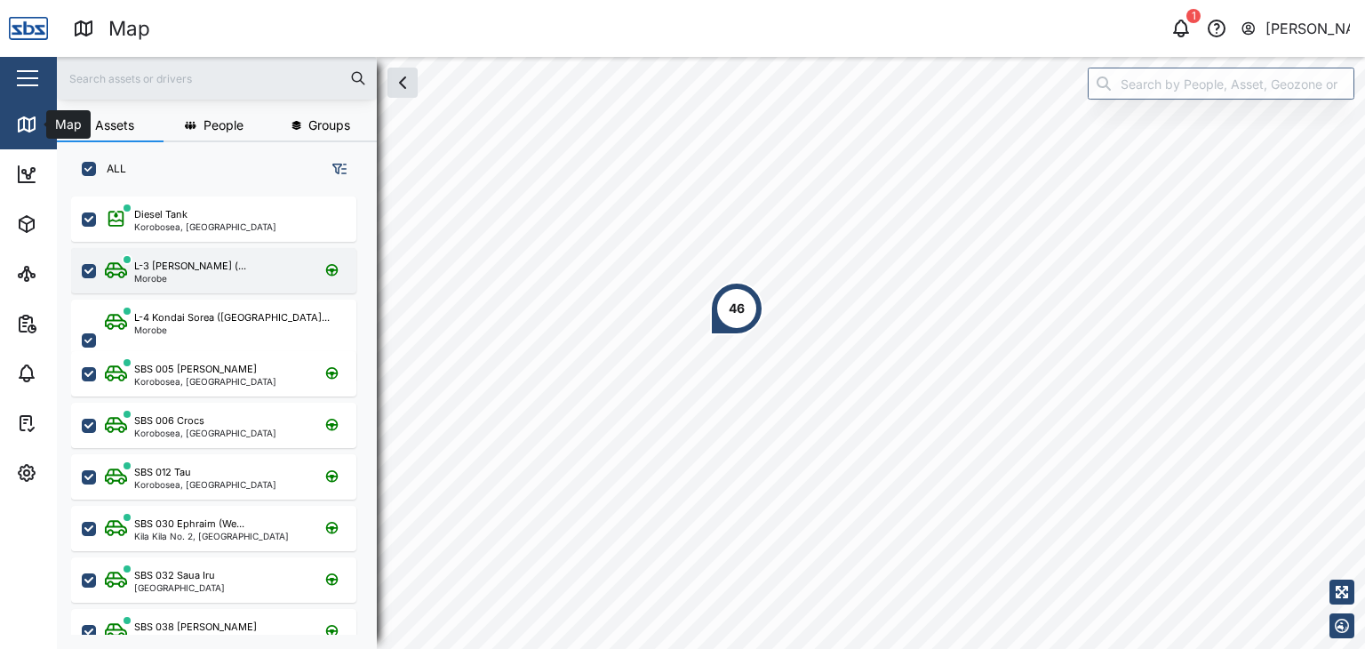
scroll to position [430, 277]
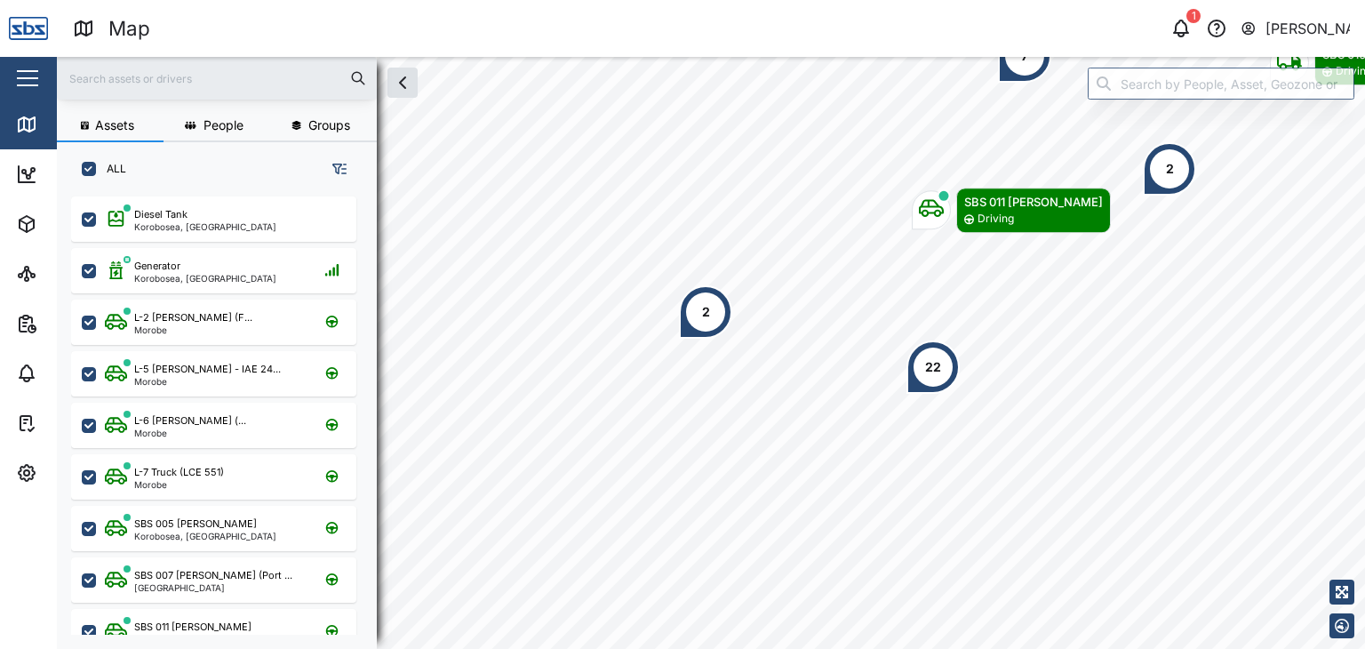
click at [109, 76] on input "text" at bounding box center [217, 78] width 299 height 27
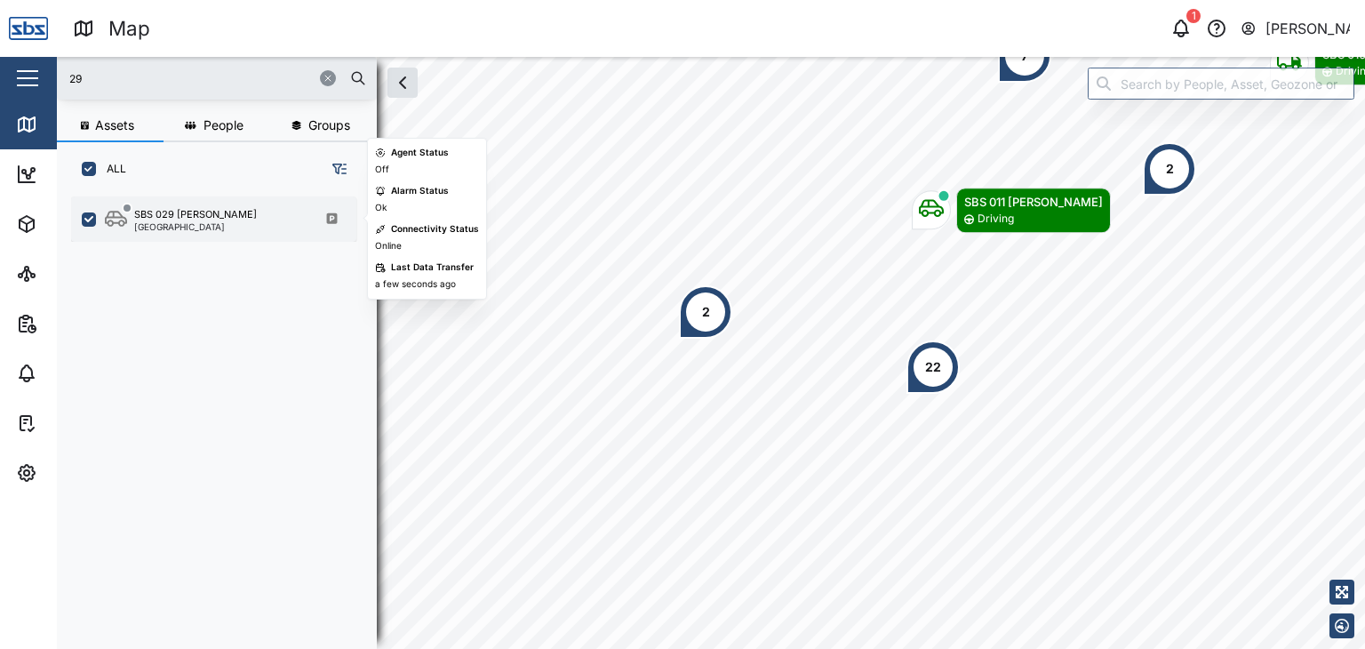
click at [205, 228] on div "[GEOGRAPHIC_DATA]" at bounding box center [195, 226] width 123 height 9
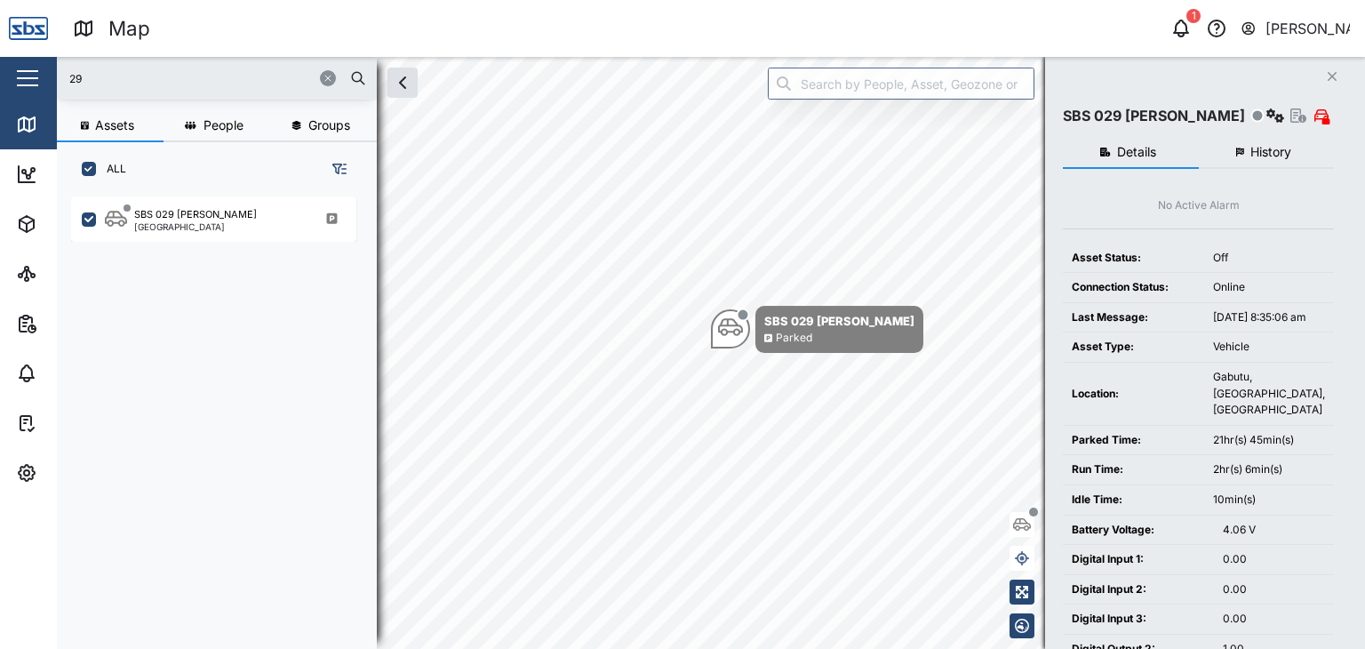
drag, startPoint x: 116, startPoint y: 79, endPoint x: 34, endPoint y: 79, distance: 81.8
click at [34, 79] on div "Map 1 [PERSON_NAME] Close Map Dashboard Assets ATS Camera Generator Personnel T…" at bounding box center [682, 324] width 1365 height 649
type input "32"
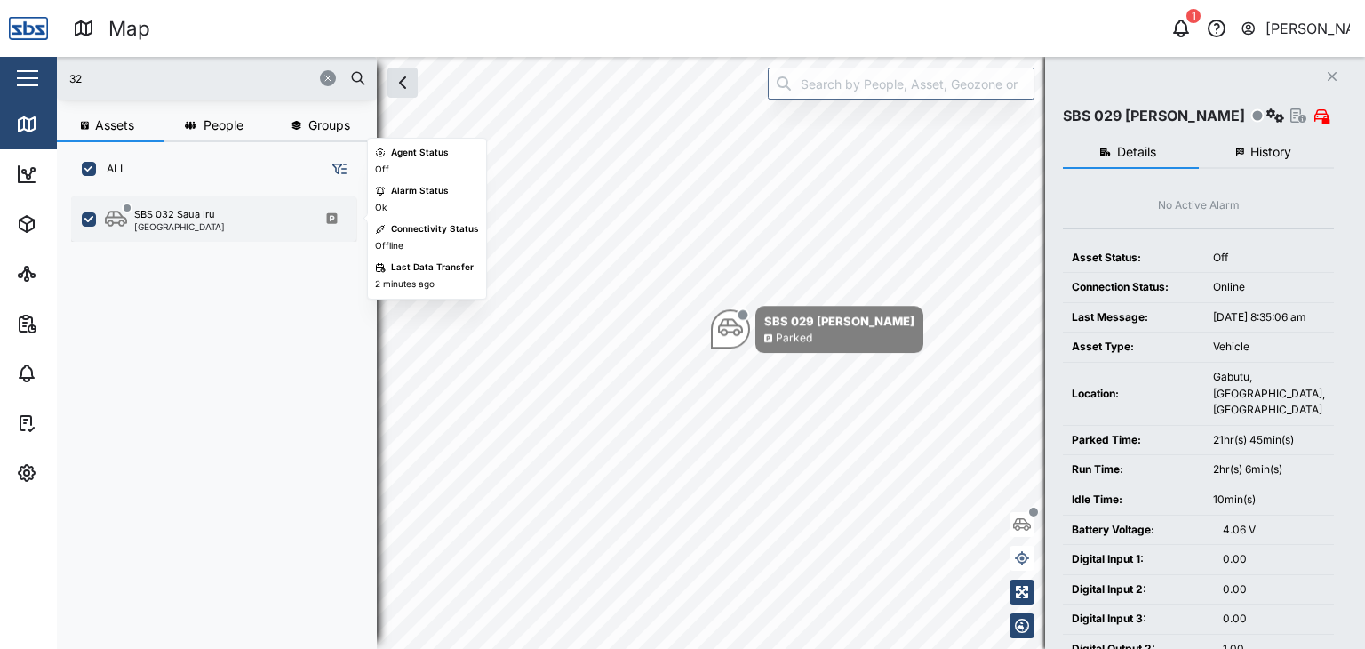
click at [171, 226] on div "[GEOGRAPHIC_DATA]" at bounding box center [179, 226] width 91 height 9
